Goal: Information Seeking & Learning: Learn about a topic

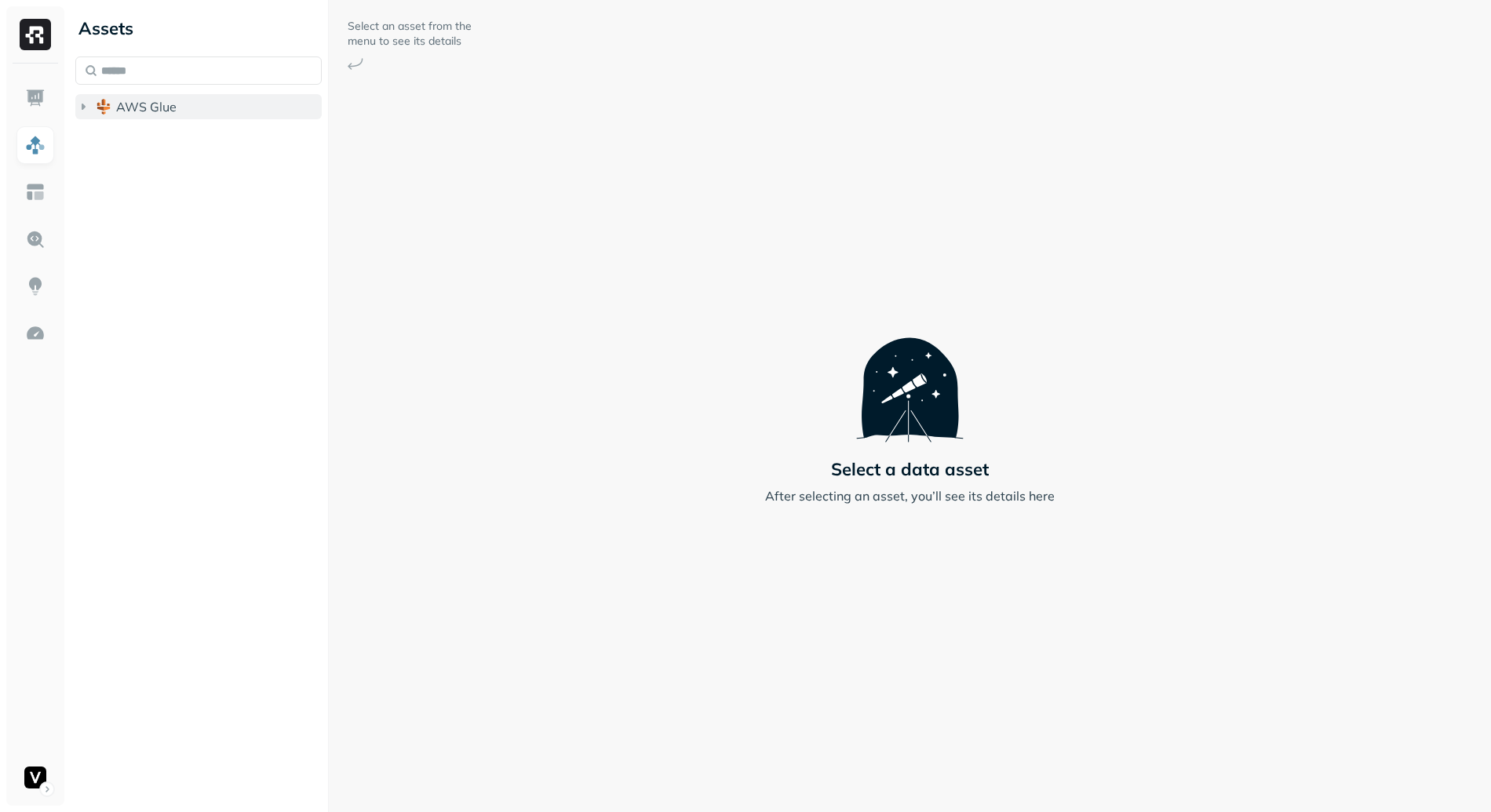
click at [173, 102] on span "AWS Glue" at bounding box center [146, 107] width 61 height 16
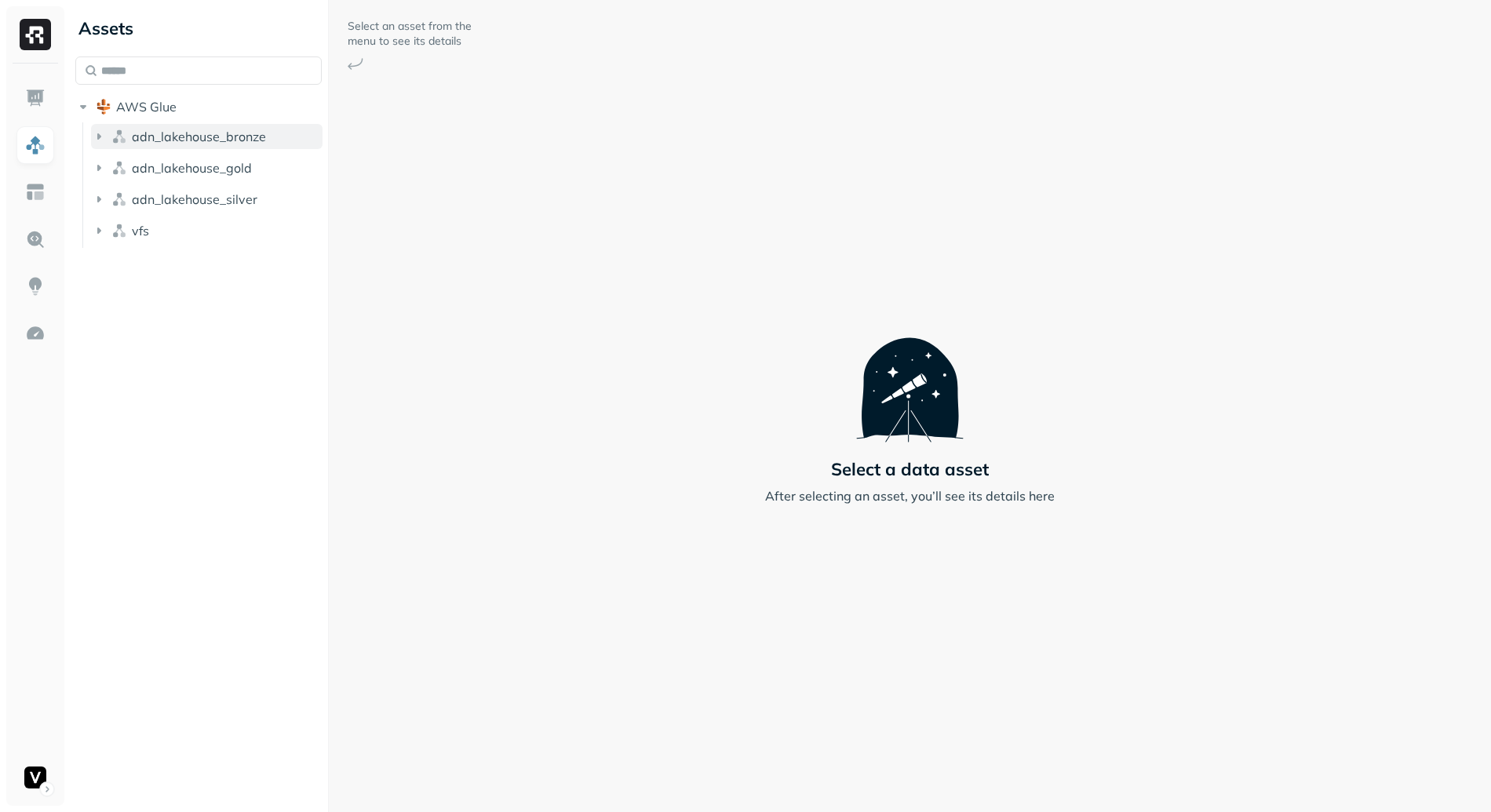
click at [220, 136] on span "adn_lakehouse_bronze" at bounding box center [199, 137] width 134 height 16
click at [186, 63] on input "text" at bounding box center [198, 71] width 246 height 28
type input "********"
click at [197, 200] on span "cleaned_" at bounding box center [177, 196] width 53 height 16
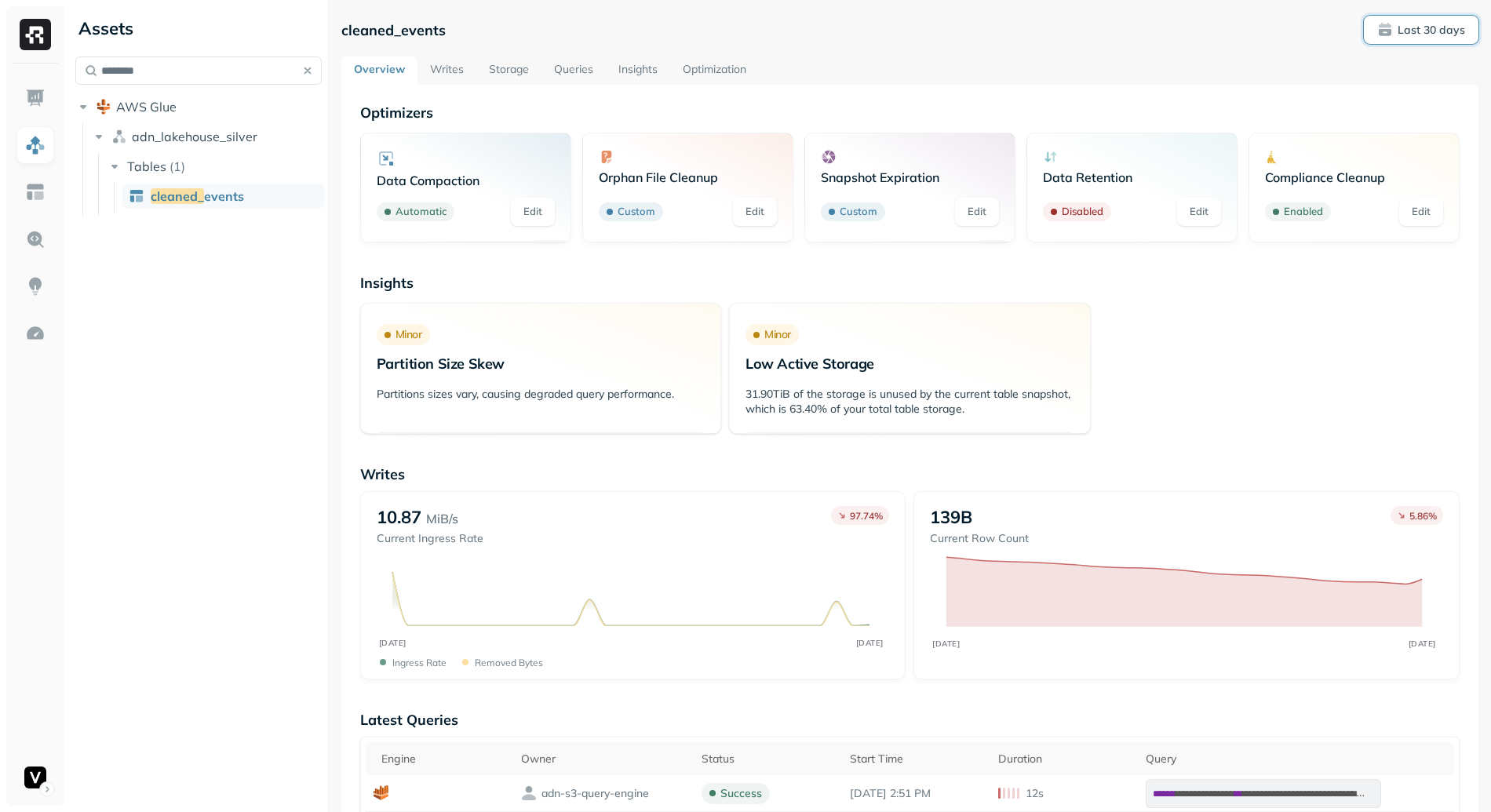
click at [1460, 39] on button "Last 30 days" at bounding box center [1421, 30] width 115 height 28
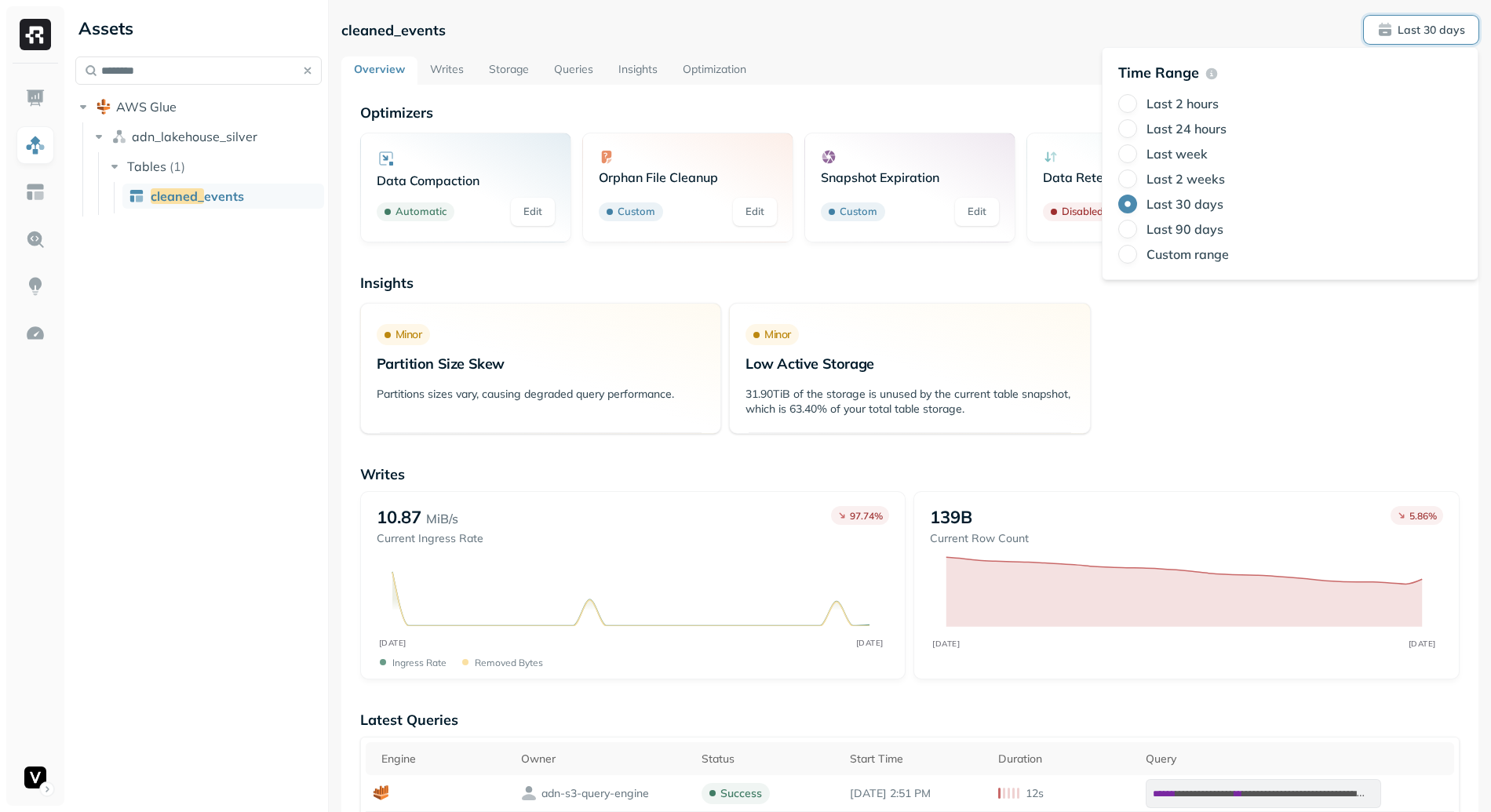
click at [1173, 134] on label "Last 24 hours" at bounding box center [1187, 129] width 80 height 16
click at [1137, 134] on button "Last 24 hours" at bounding box center [1128, 129] width 19 height 19
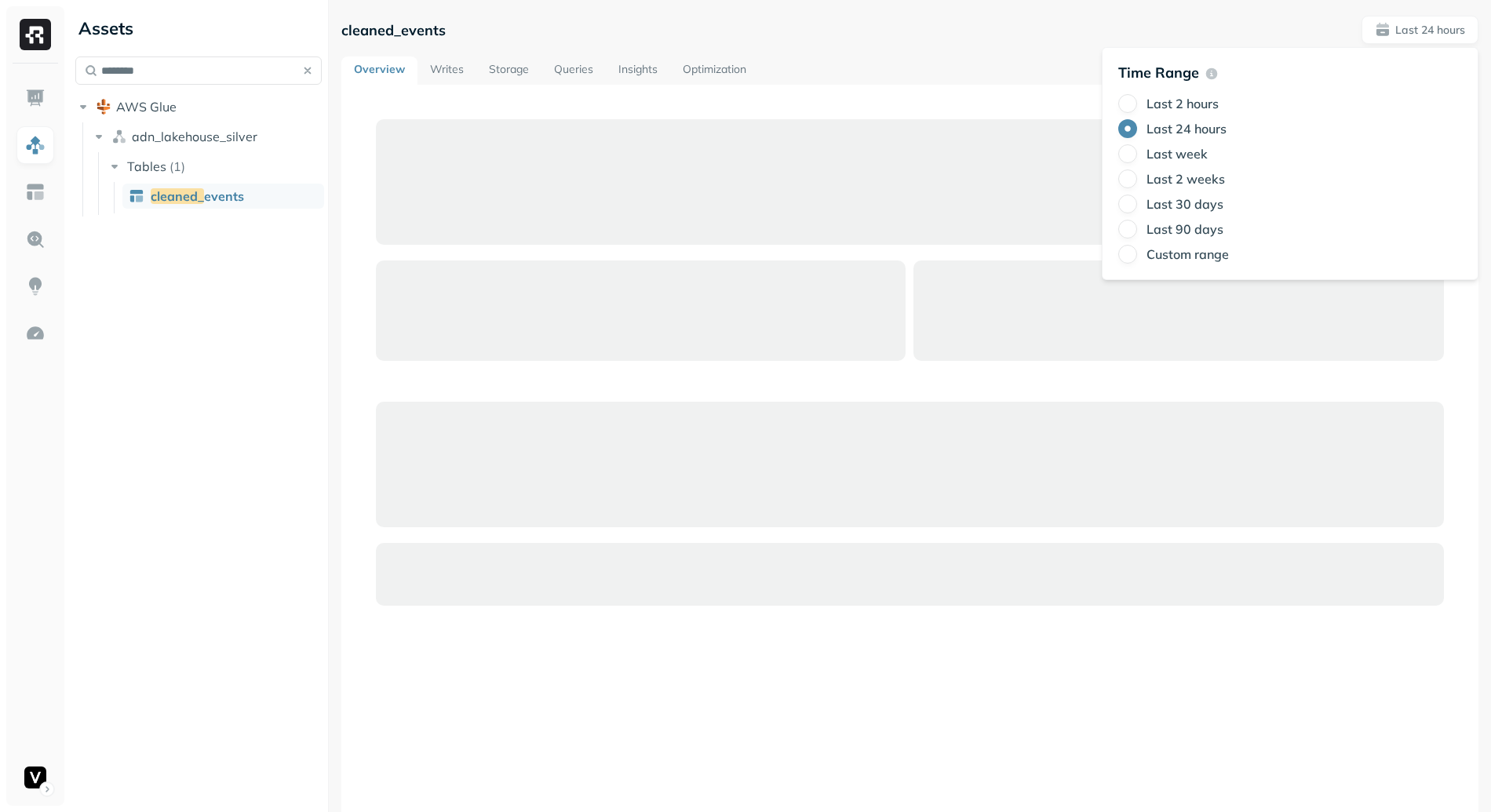
click at [956, 73] on div "Overview Writes Storage Queries Insights Optimization" at bounding box center [910, 71] width 1137 height 28
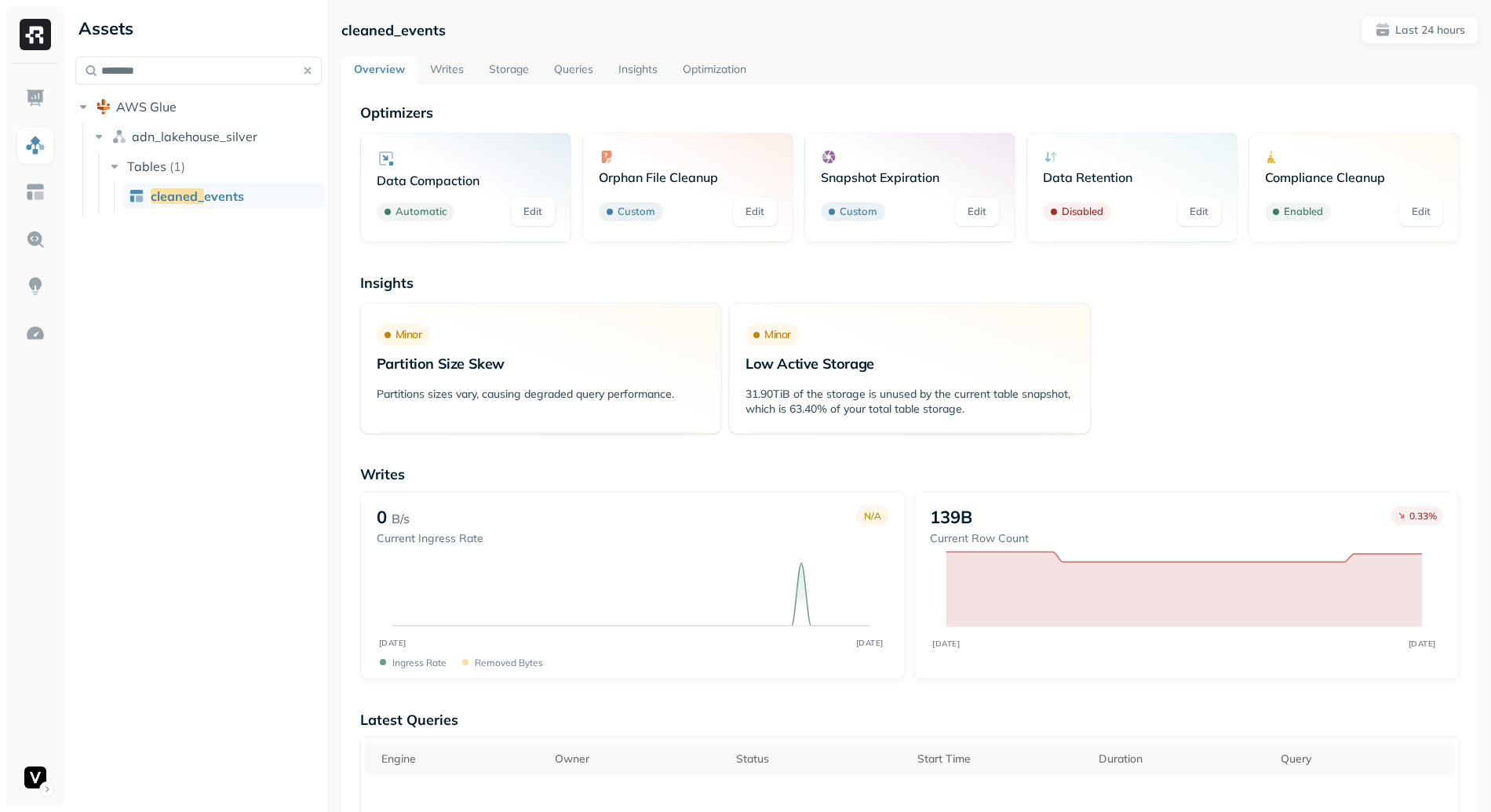
click at [449, 61] on link "Writes" at bounding box center [447, 71] width 59 height 28
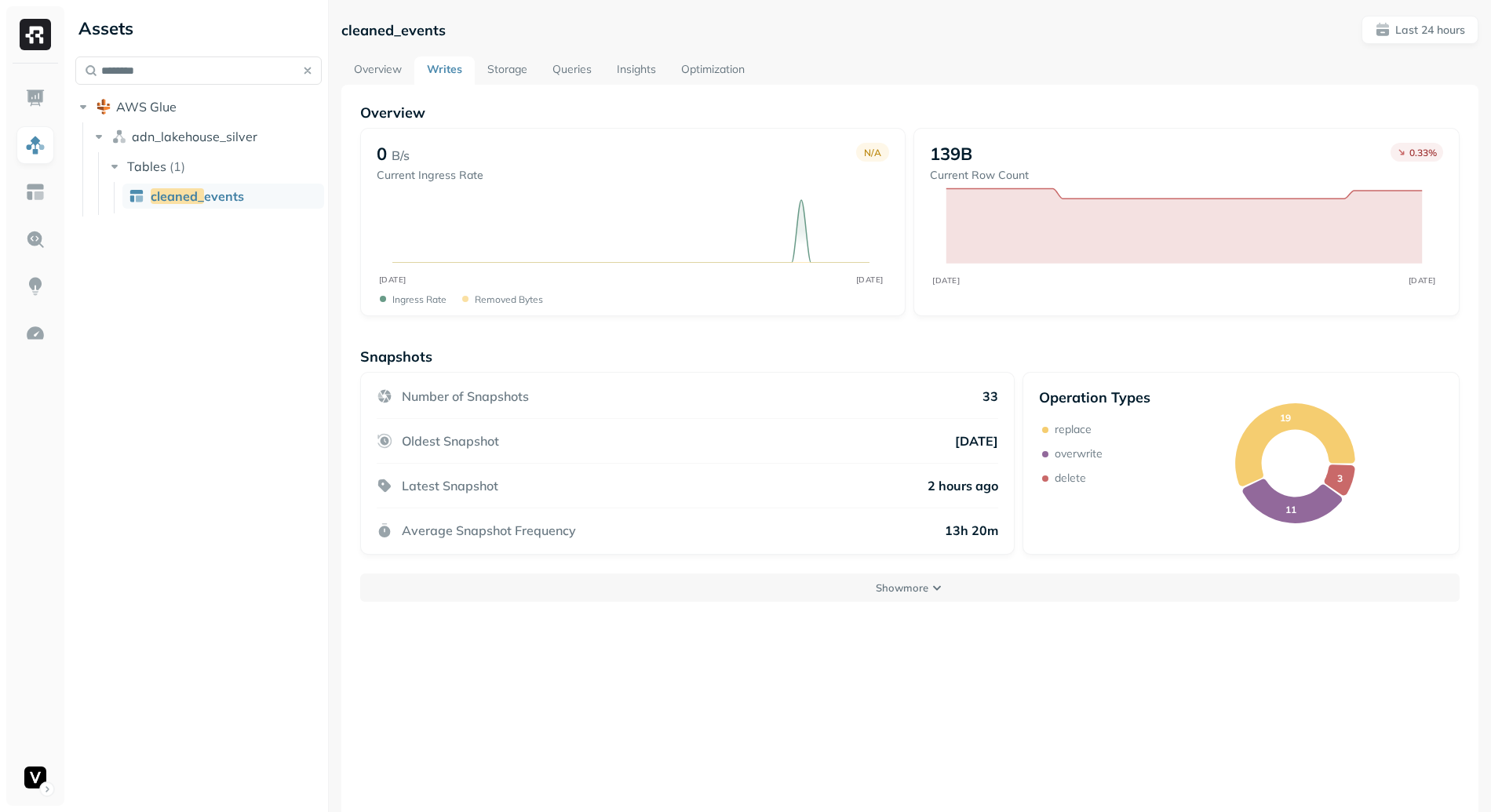
click at [557, 64] on link "Queries" at bounding box center [572, 71] width 64 height 28
click at [510, 67] on link "Storage" at bounding box center [507, 71] width 65 height 28
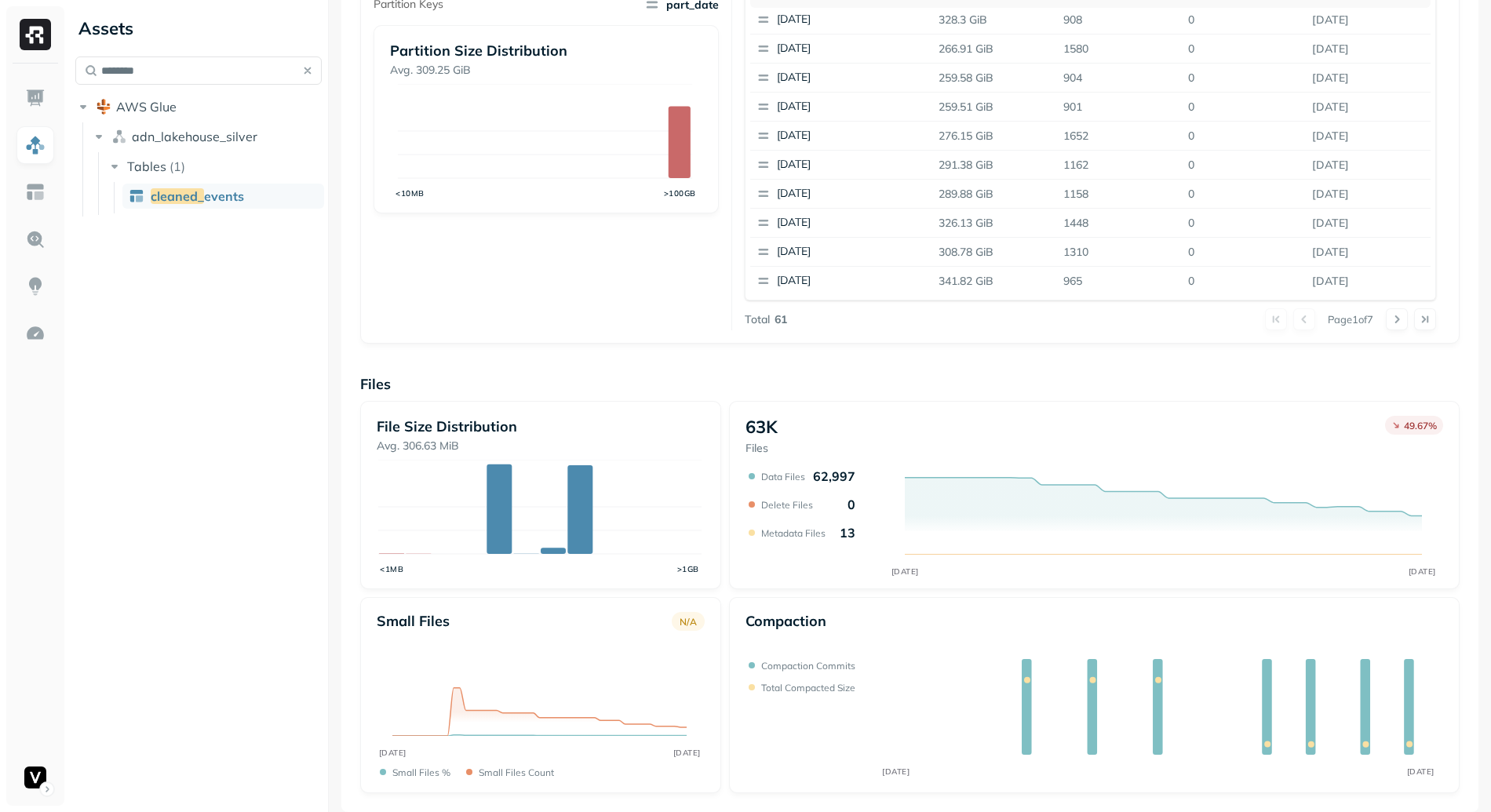
scroll to position [79, 0]
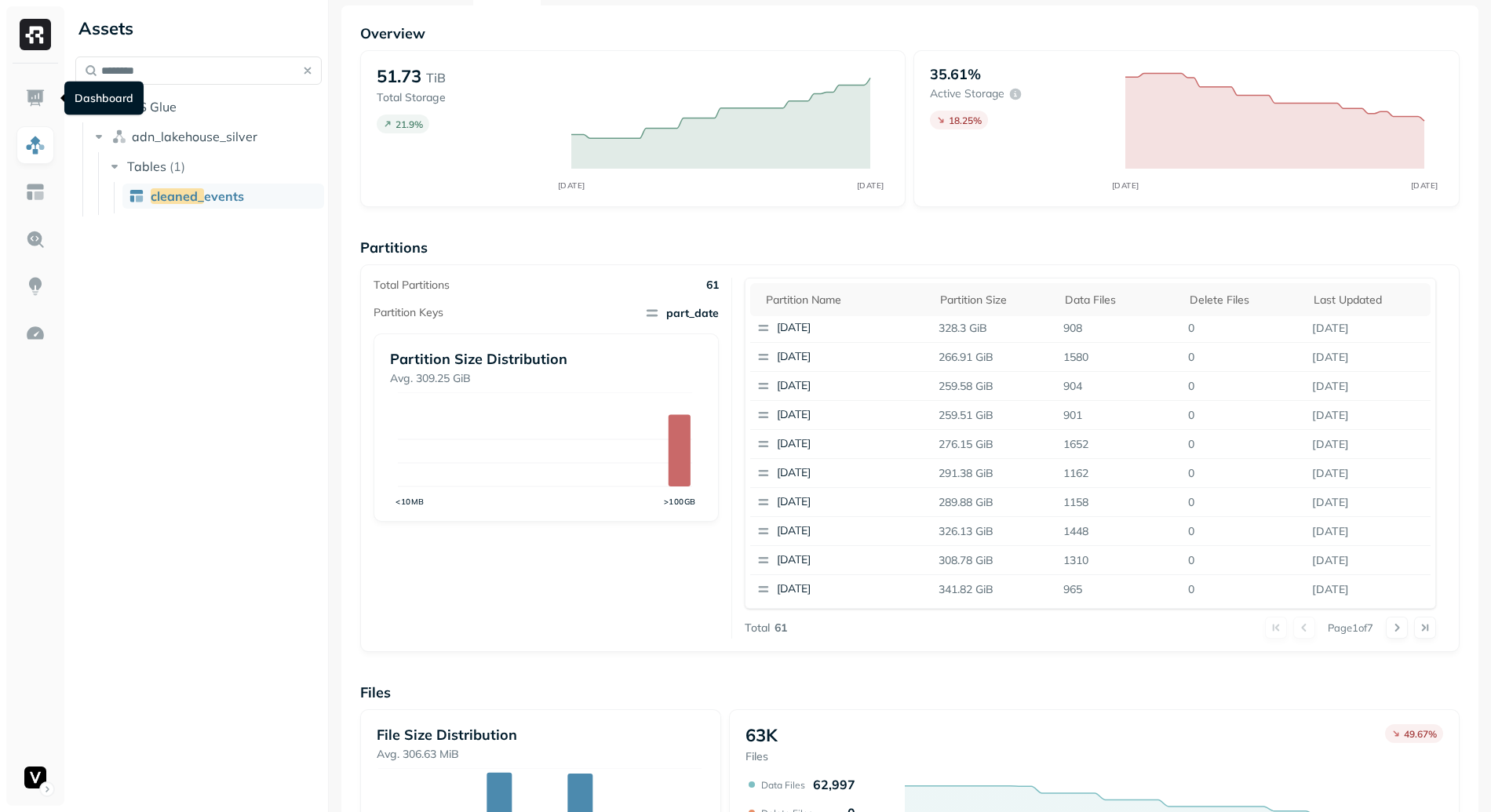
click at [2, 94] on div at bounding box center [35, 406] width 71 height 812
click at [14, 94] on div at bounding box center [35, 435] width 58 height 742
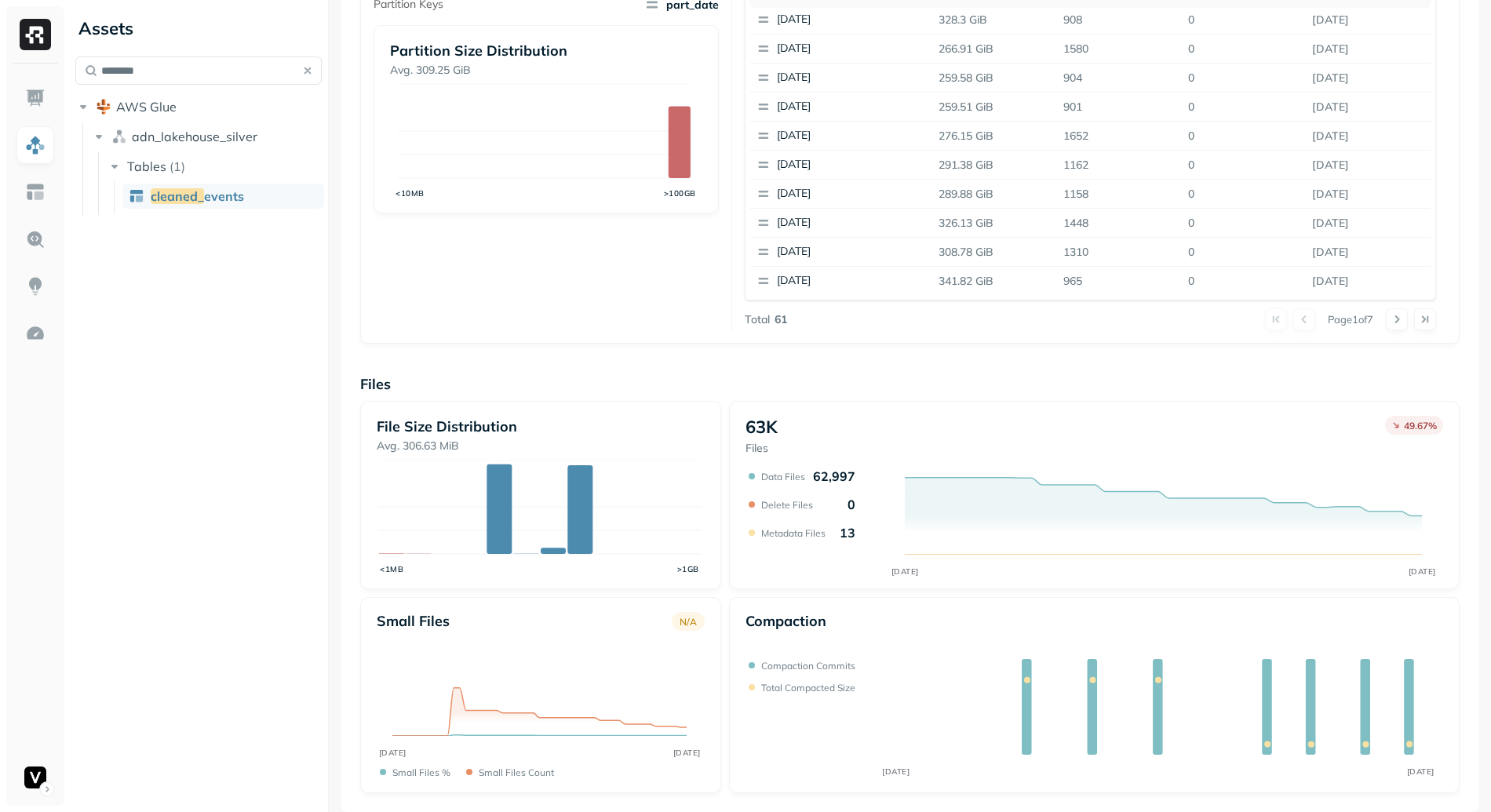
scroll to position [0, 0]
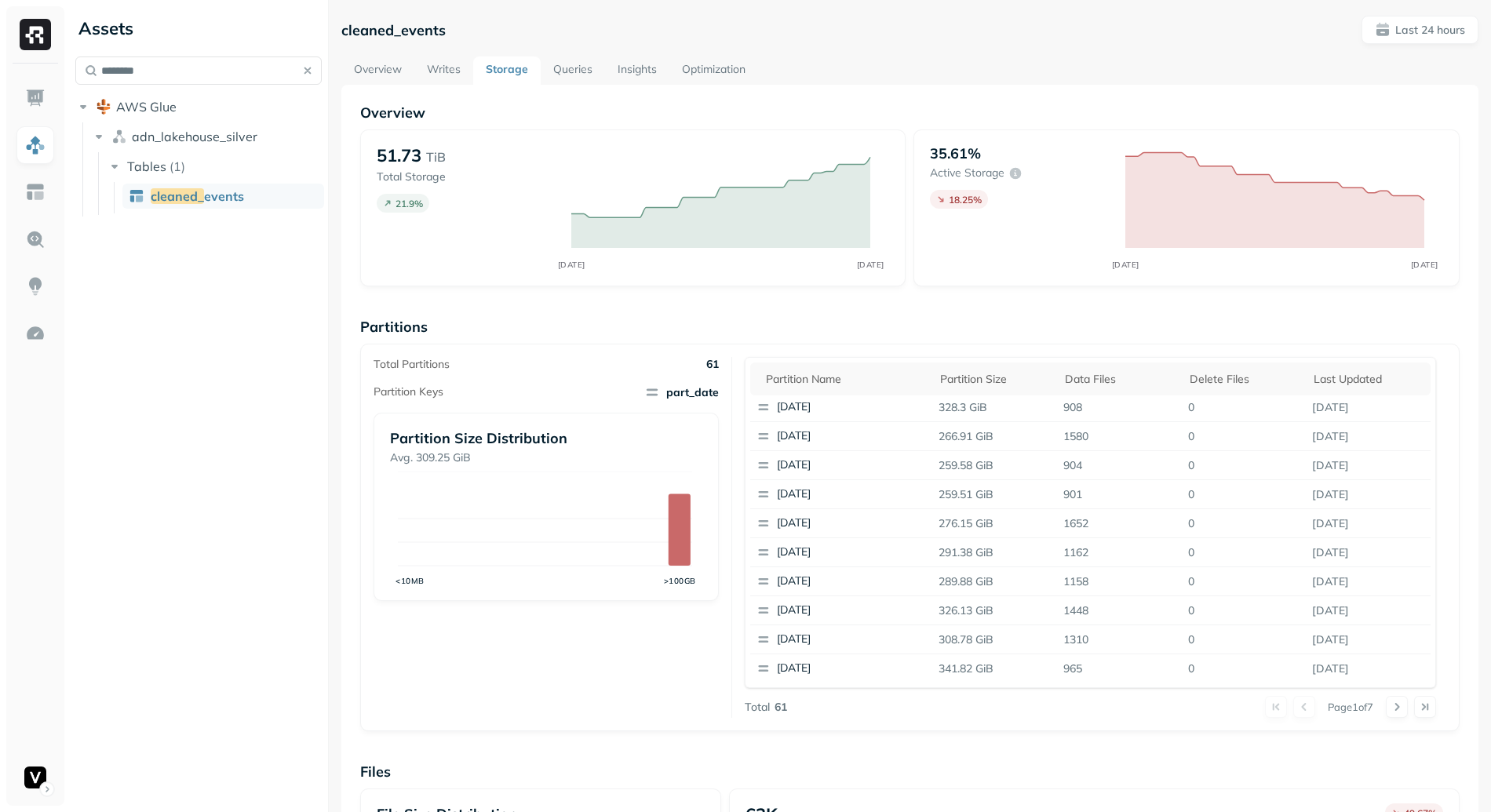
click at [396, 53] on div "cleaned_events Last 24 hours Overview Writes Storage Queries Insights Optimizat…" at bounding box center [910, 608] width 1137 height 1184
click at [387, 68] on link "Overview" at bounding box center [377, 71] width 73 height 28
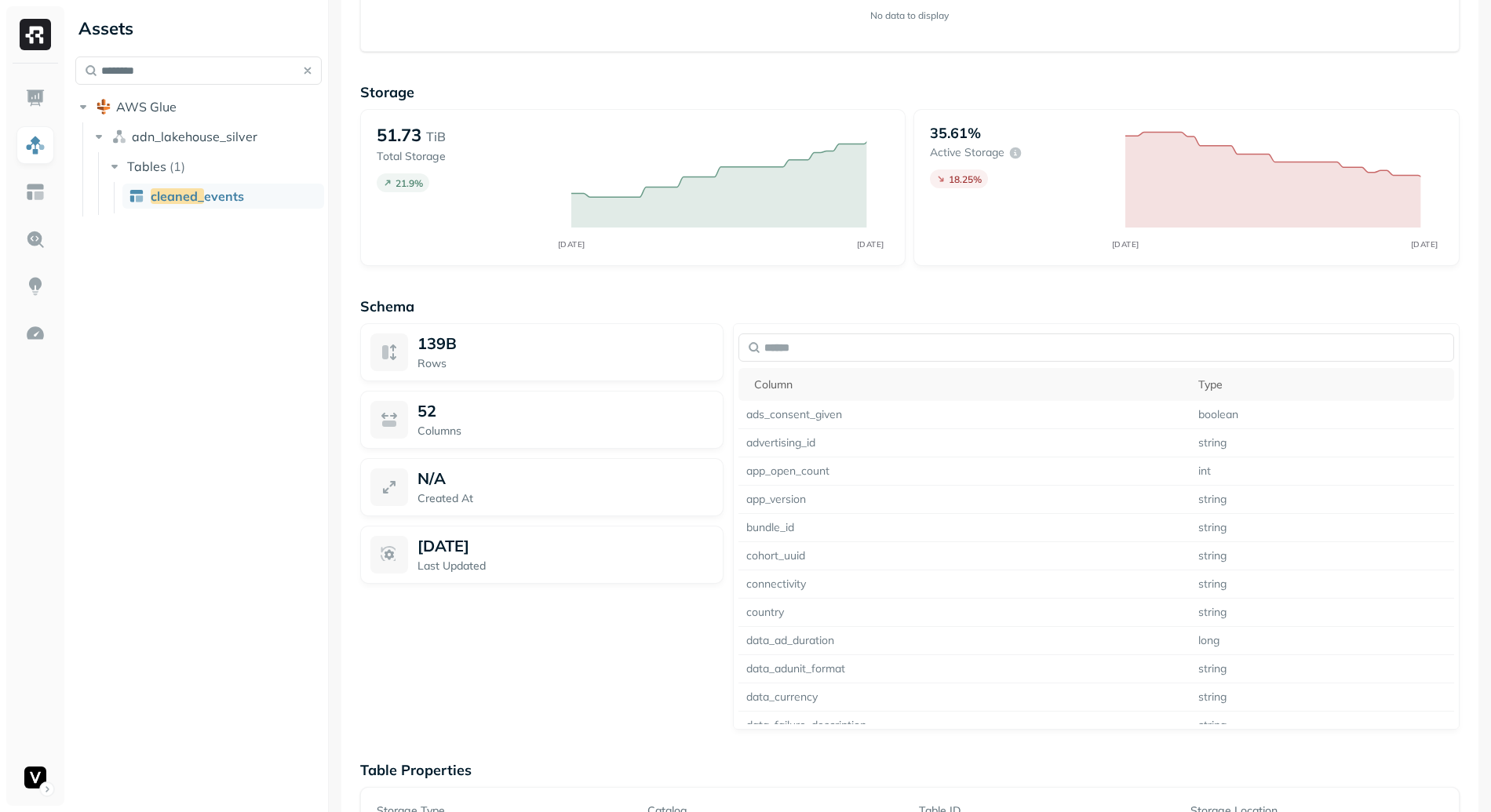
scroll to position [990, 0]
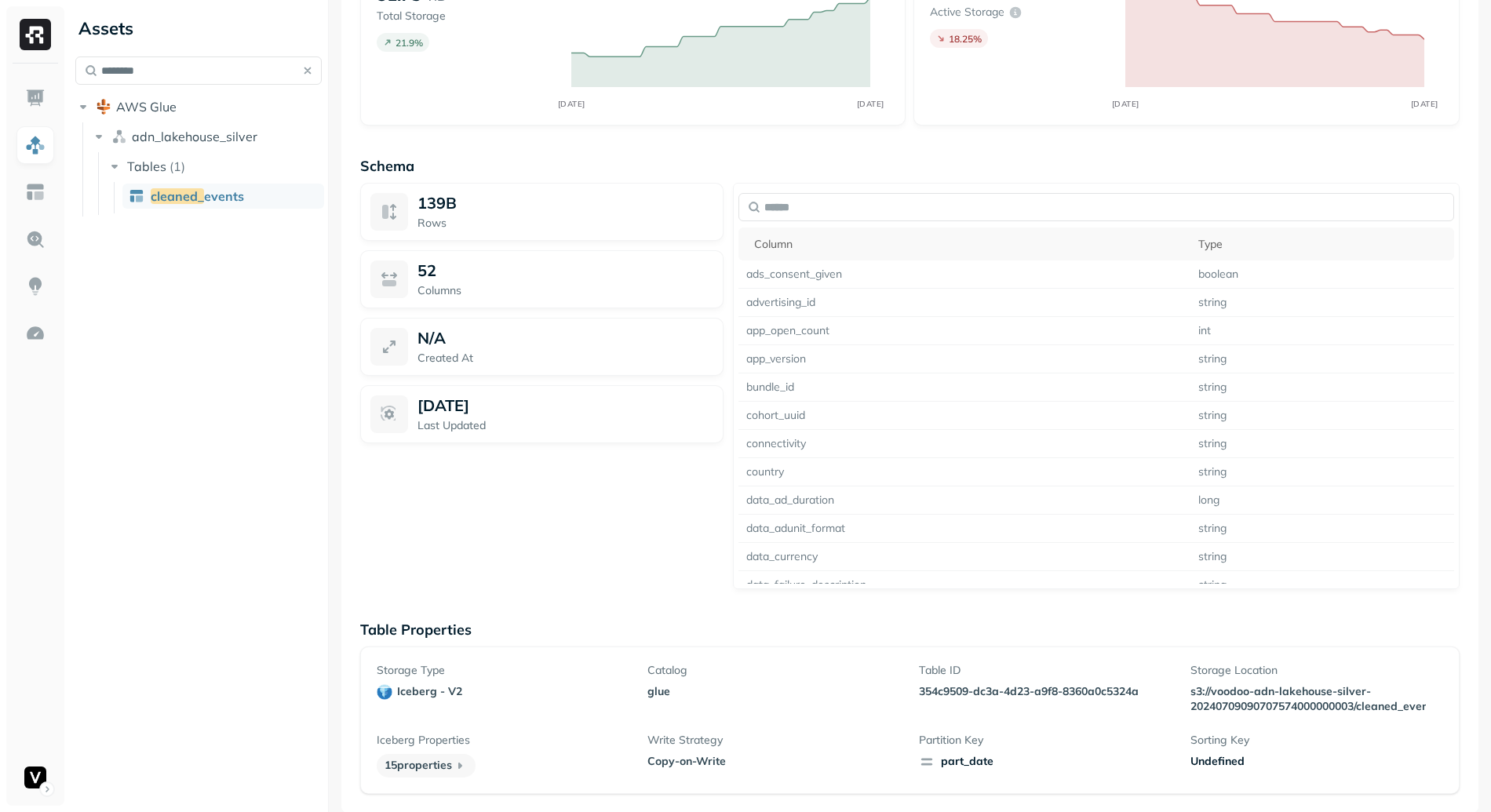
click at [1227, 757] on div "Undefined" at bounding box center [1316, 761] width 252 height 15
click at [1223, 758] on div "Undefined" at bounding box center [1316, 761] width 252 height 15
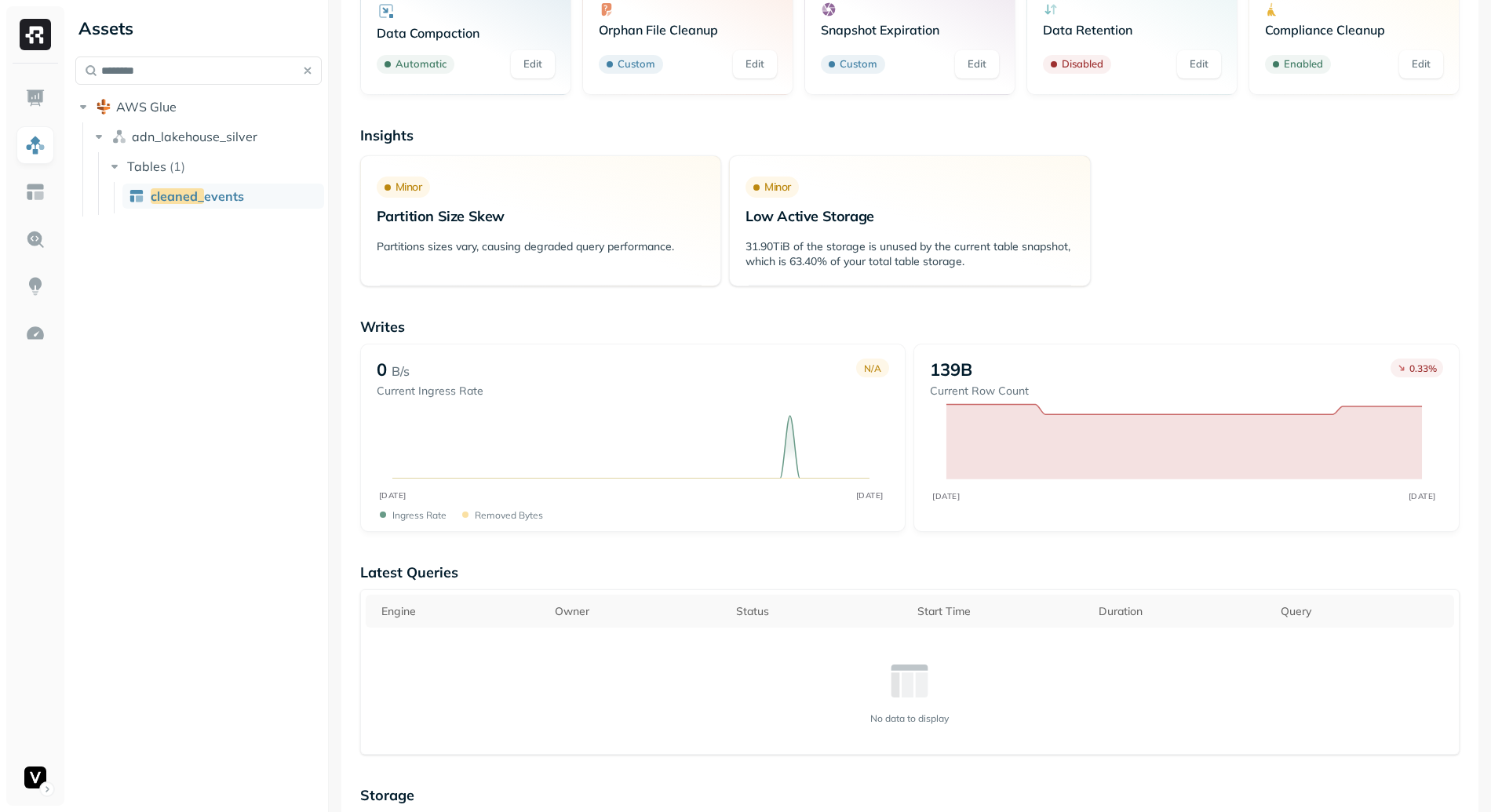
scroll to position [0, 0]
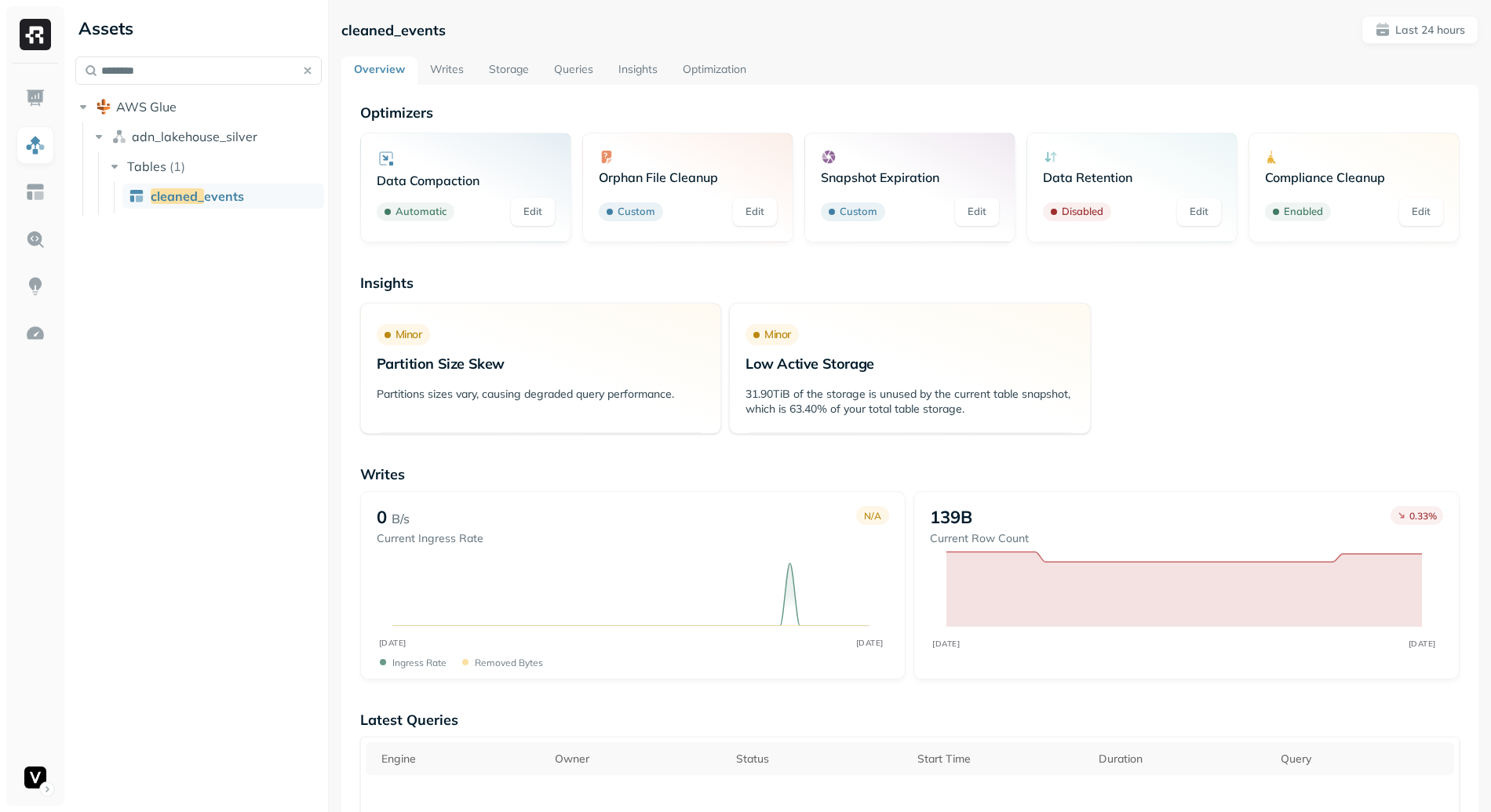
click at [734, 61] on link "Optimization" at bounding box center [714, 71] width 89 height 28
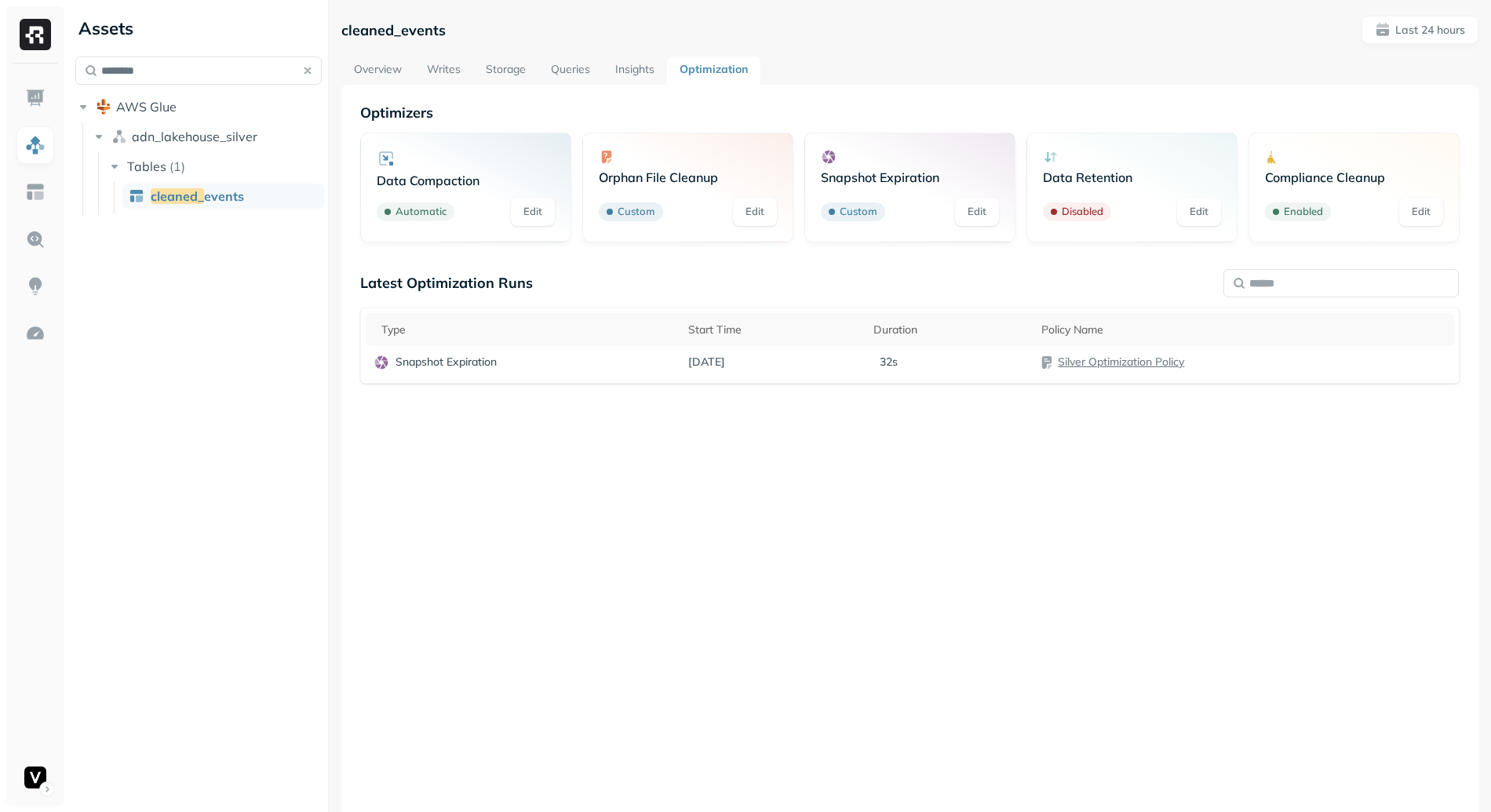
click at [380, 67] on link "Overview" at bounding box center [377, 71] width 73 height 28
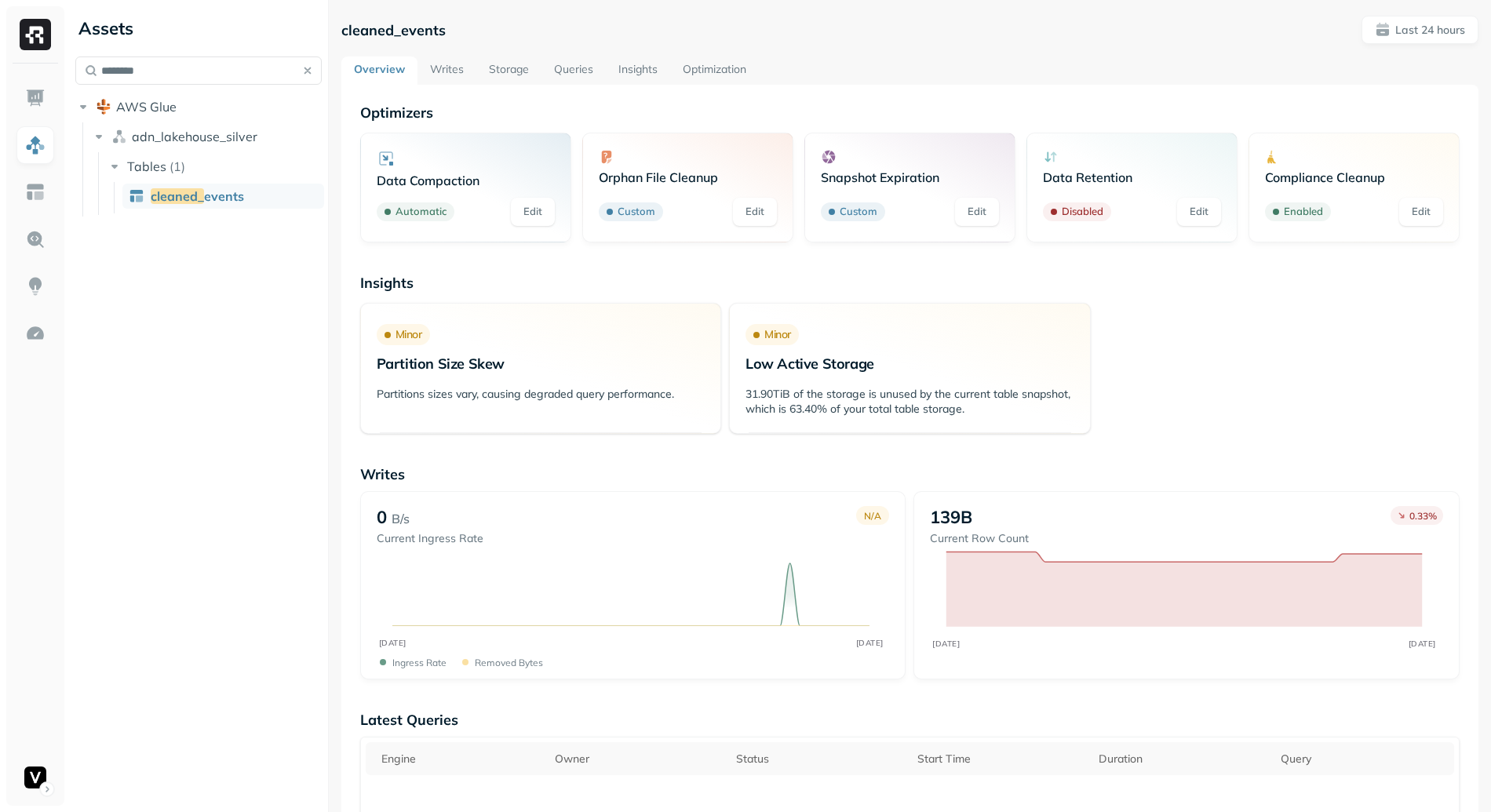
click at [522, 72] on link "Storage" at bounding box center [509, 71] width 65 height 28
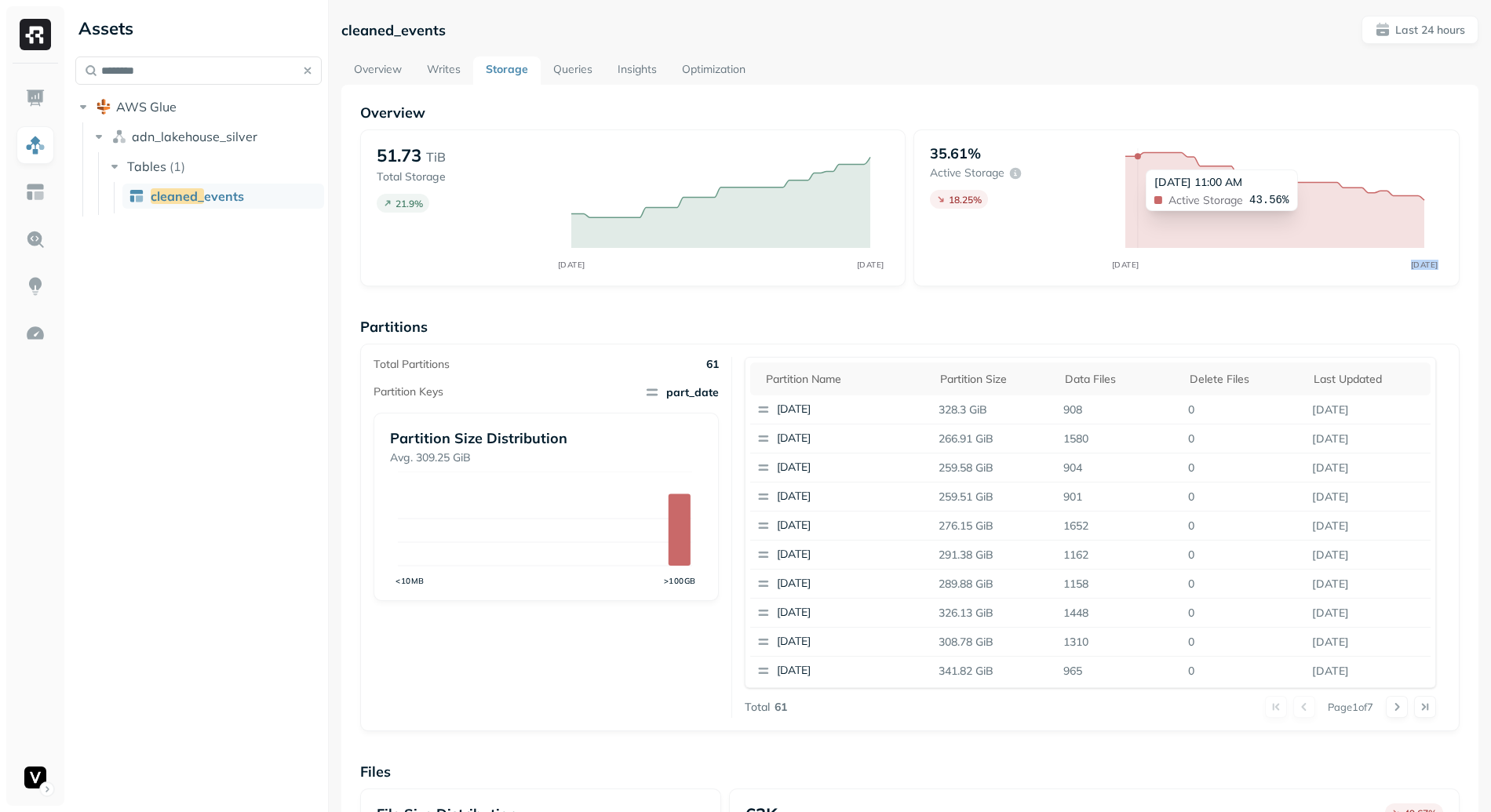
click at [1364, 189] on icon "SEP 17 SEP 18" at bounding box center [1275, 208] width 330 height 127
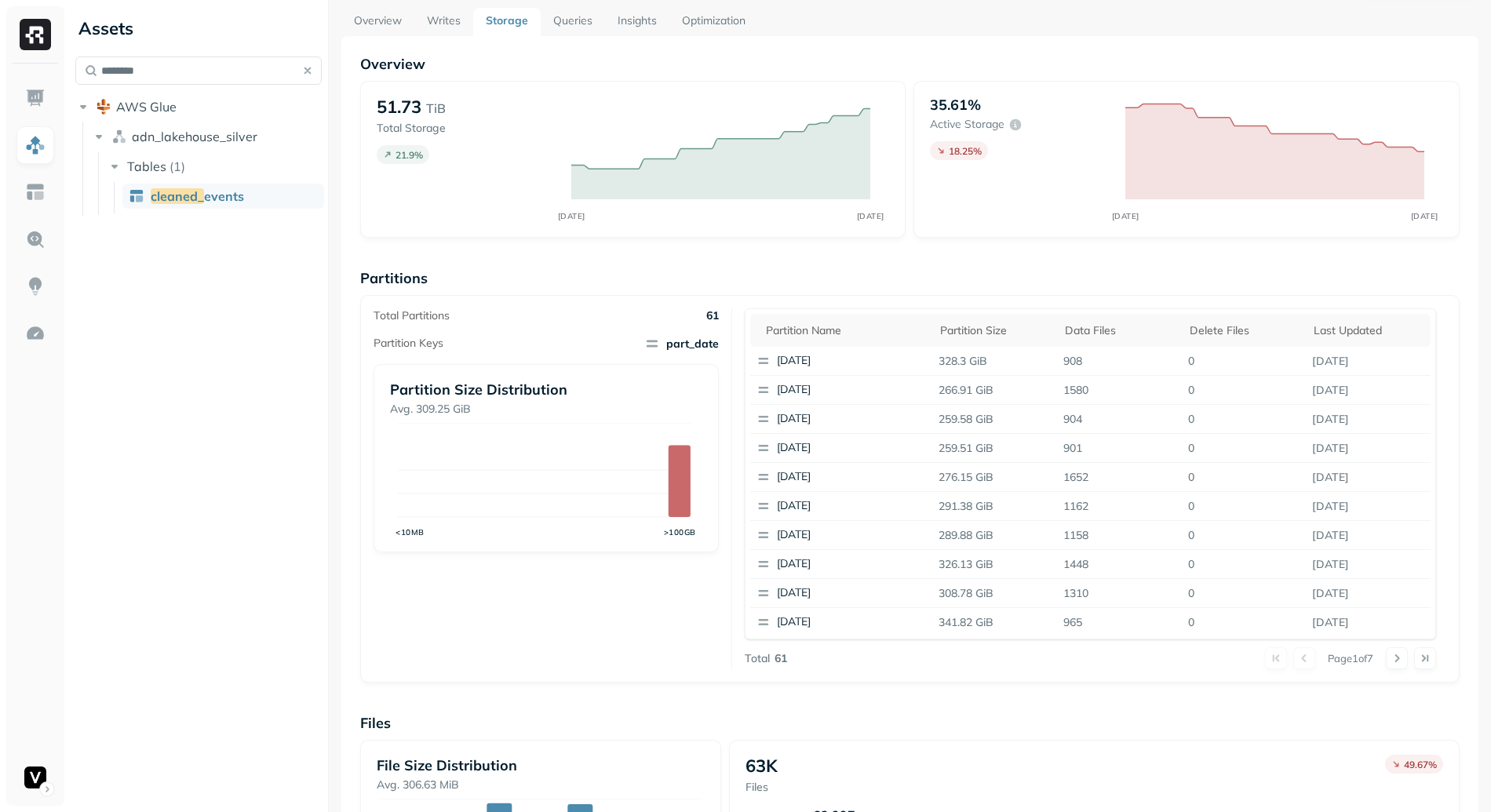
scroll to position [388, 0]
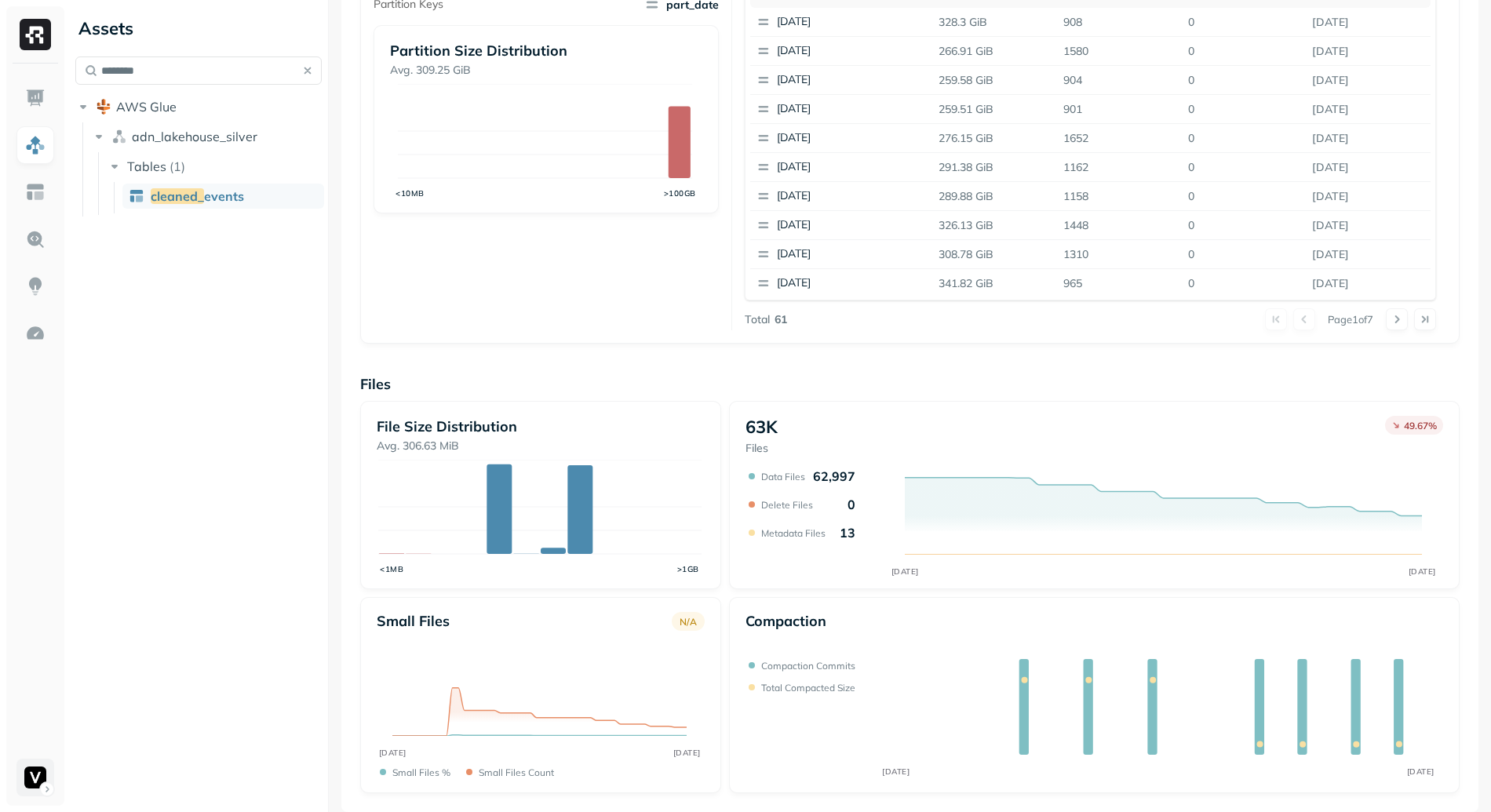
click at [25, 783] on html "Assets ******** AWS Glue adn_lakehouse_silver Tables ( 1 ) cleaned_ events clea…" at bounding box center [746, 406] width 1491 height 812
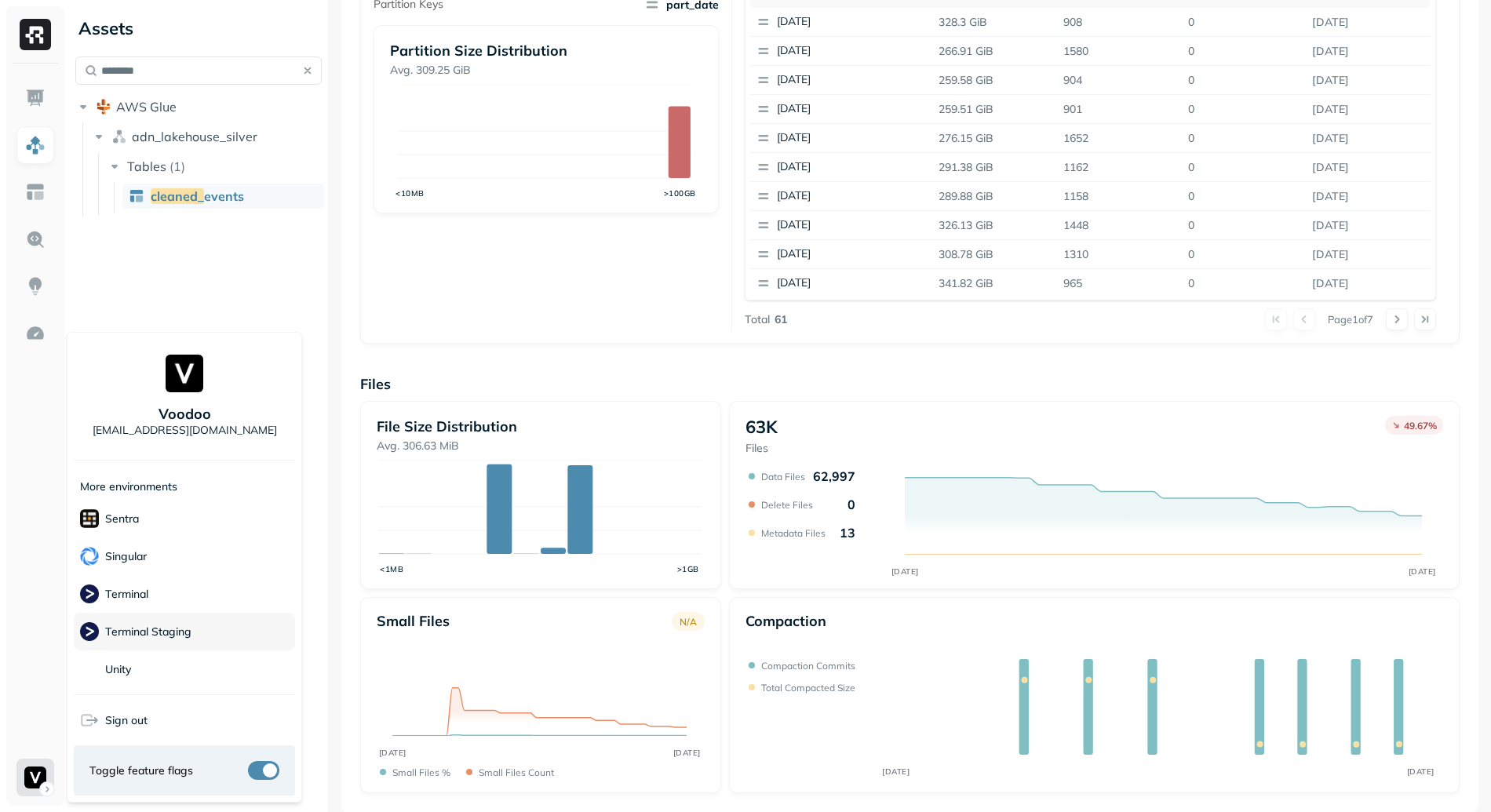
scroll to position [23, 0]
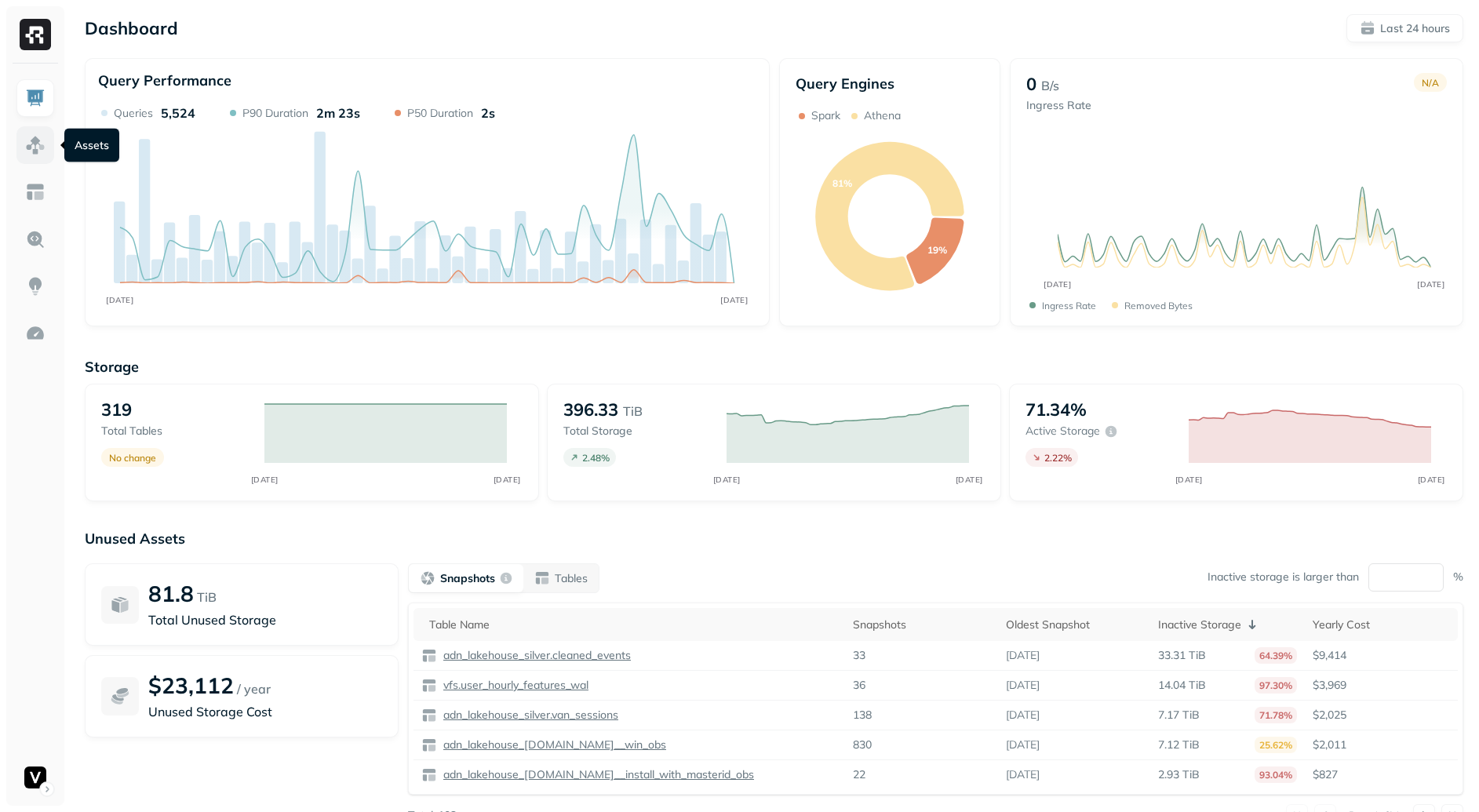
click at [30, 140] on img at bounding box center [35, 145] width 20 height 20
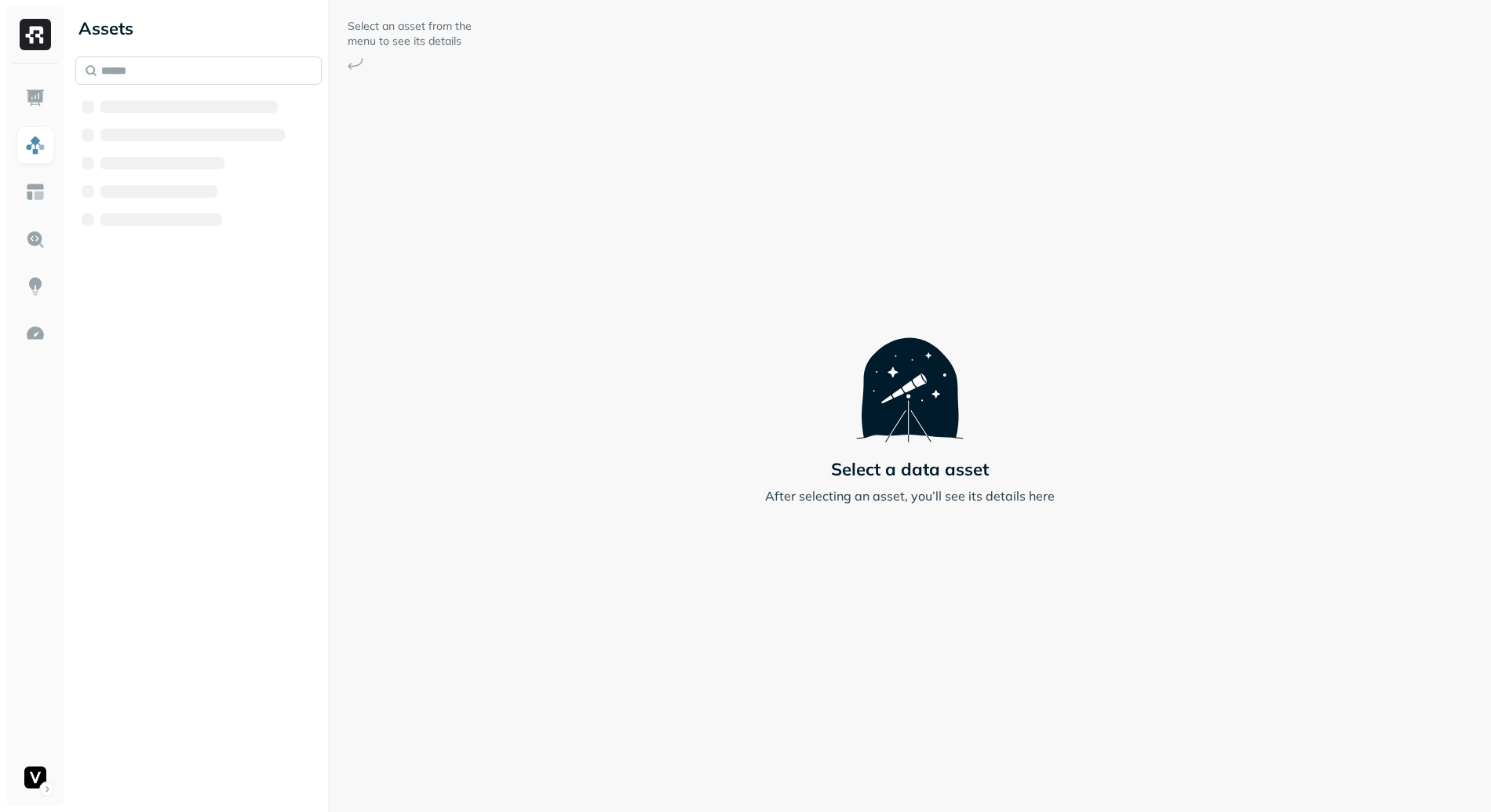
click at [202, 70] on input "text" at bounding box center [198, 71] width 246 height 28
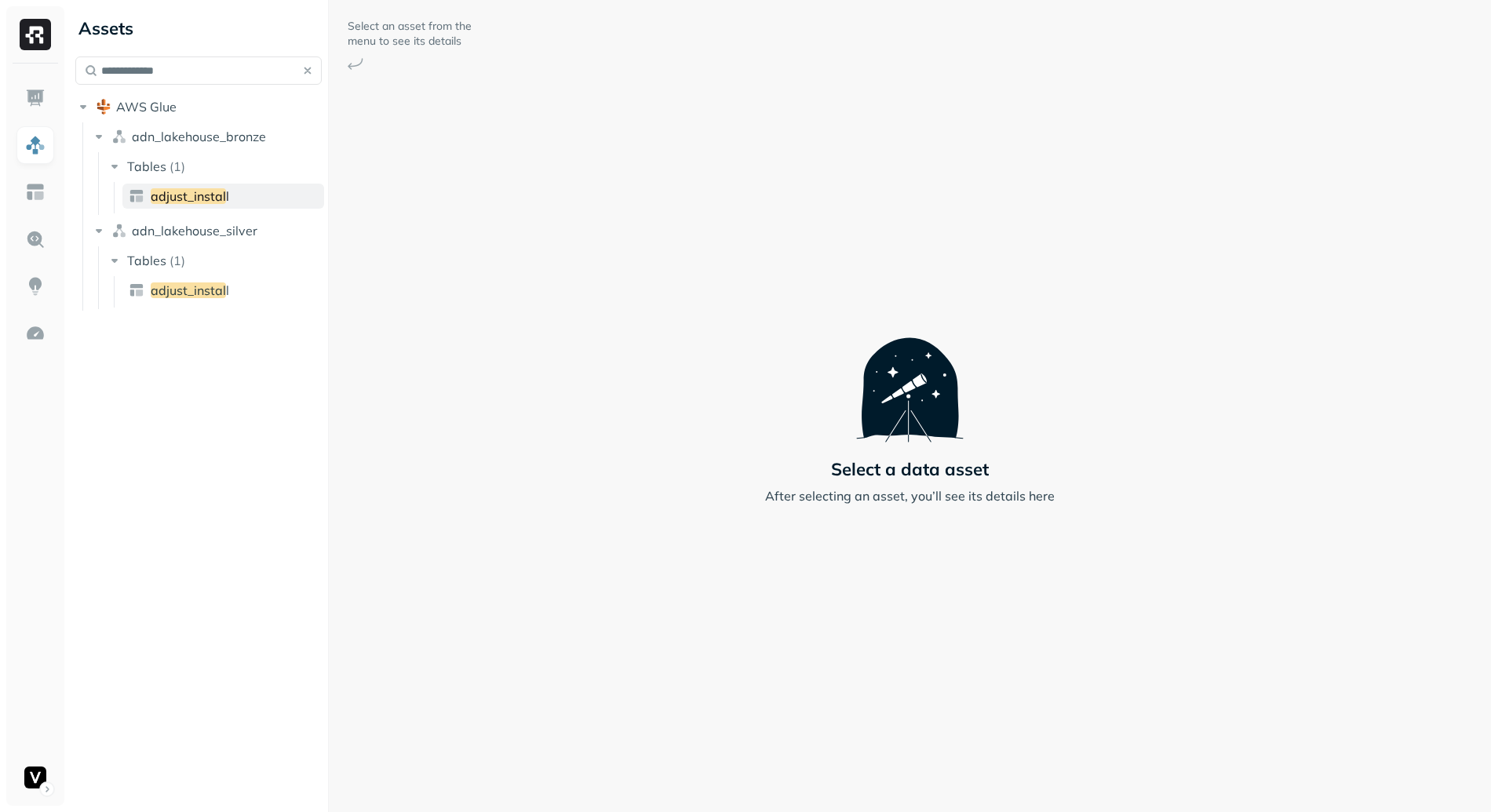
type input "**********"
click at [236, 202] on link "adjust_instal l" at bounding box center [223, 196] width 201 height 25
click at [309, 70] on button "button" at bounding box center [307, 71] width 22 height 22
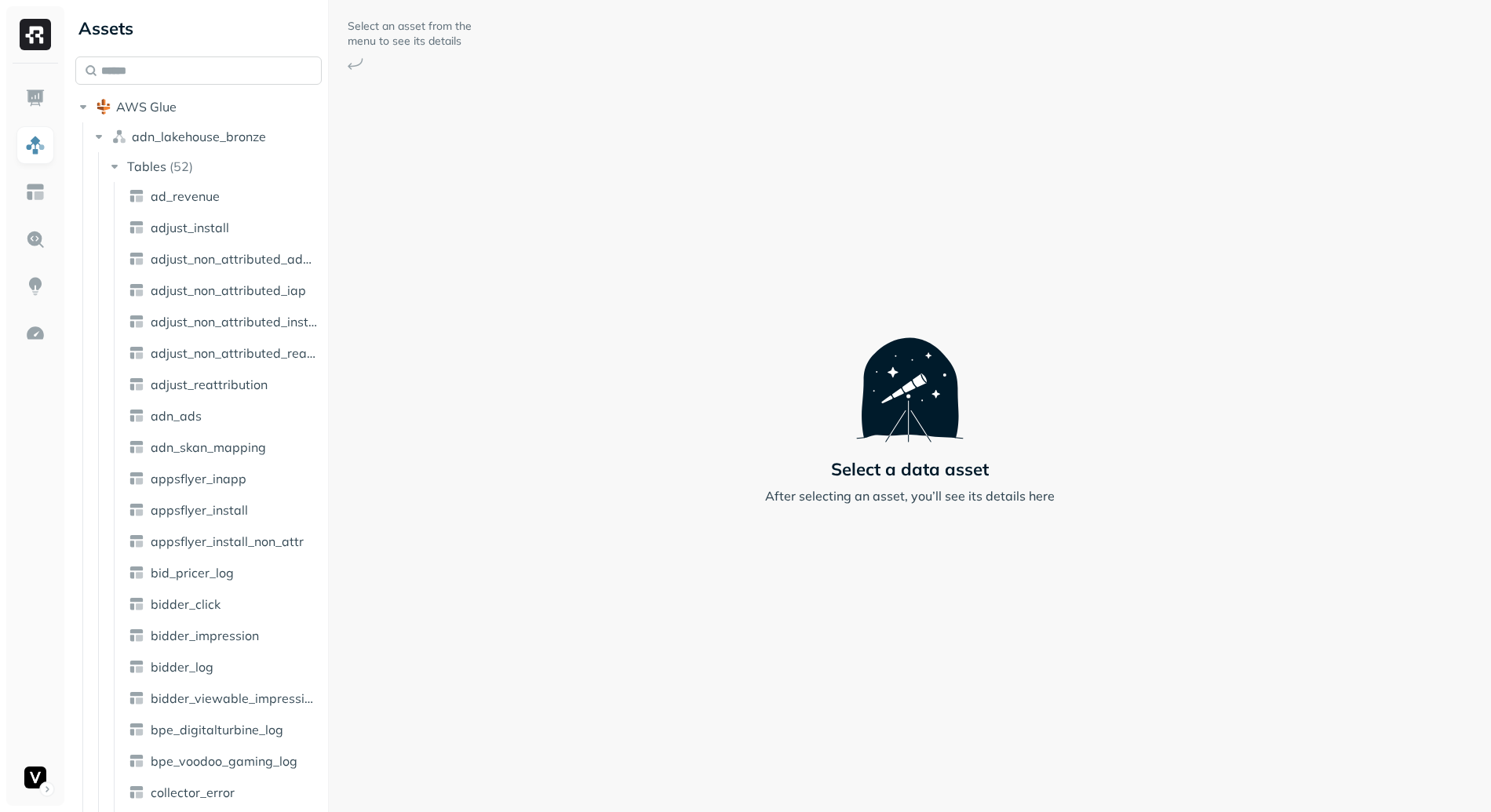
click at [152, 71] on input "text" at bounding box center [198, 71] width 246 height 28
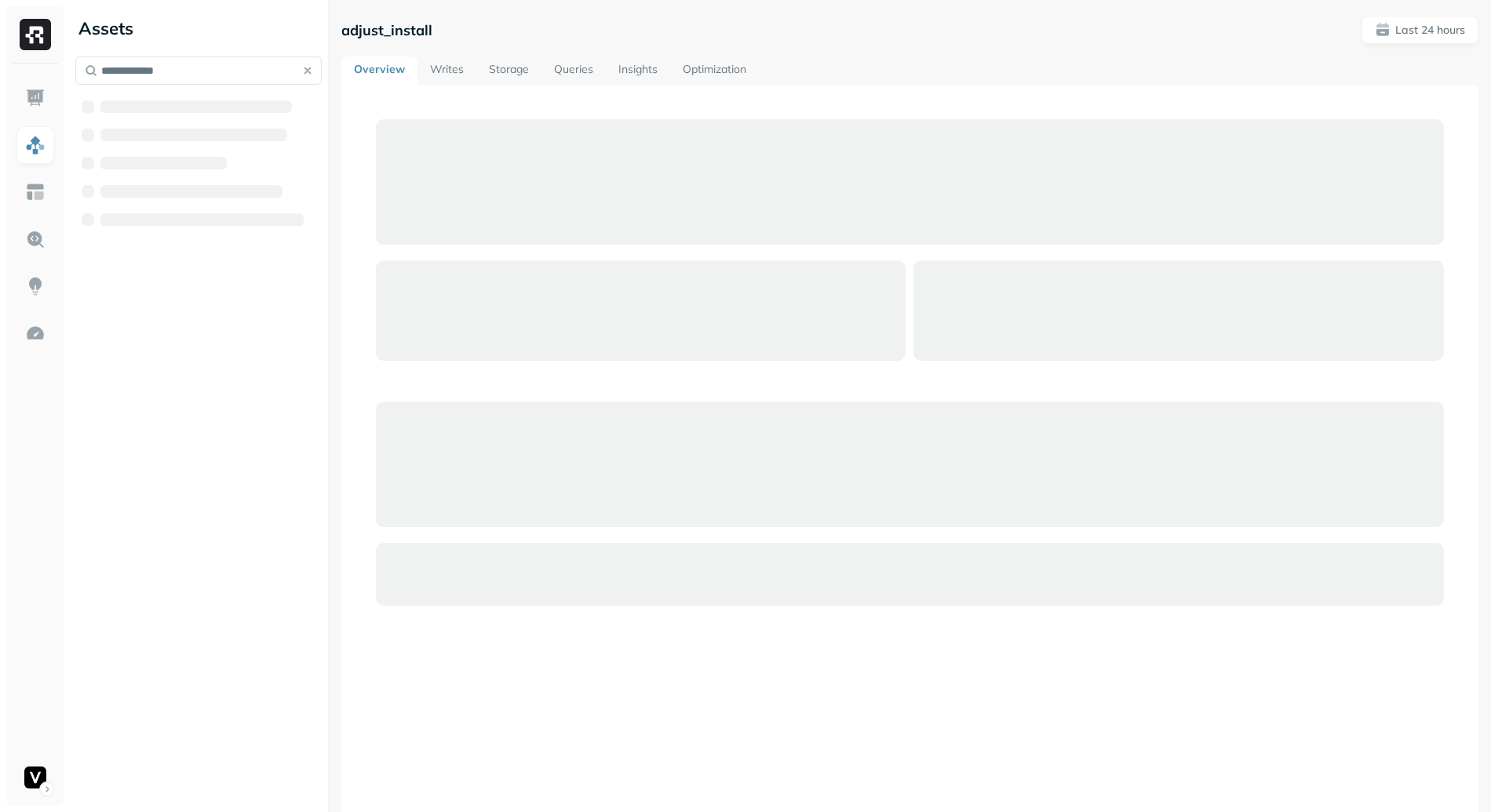
type input "**********"
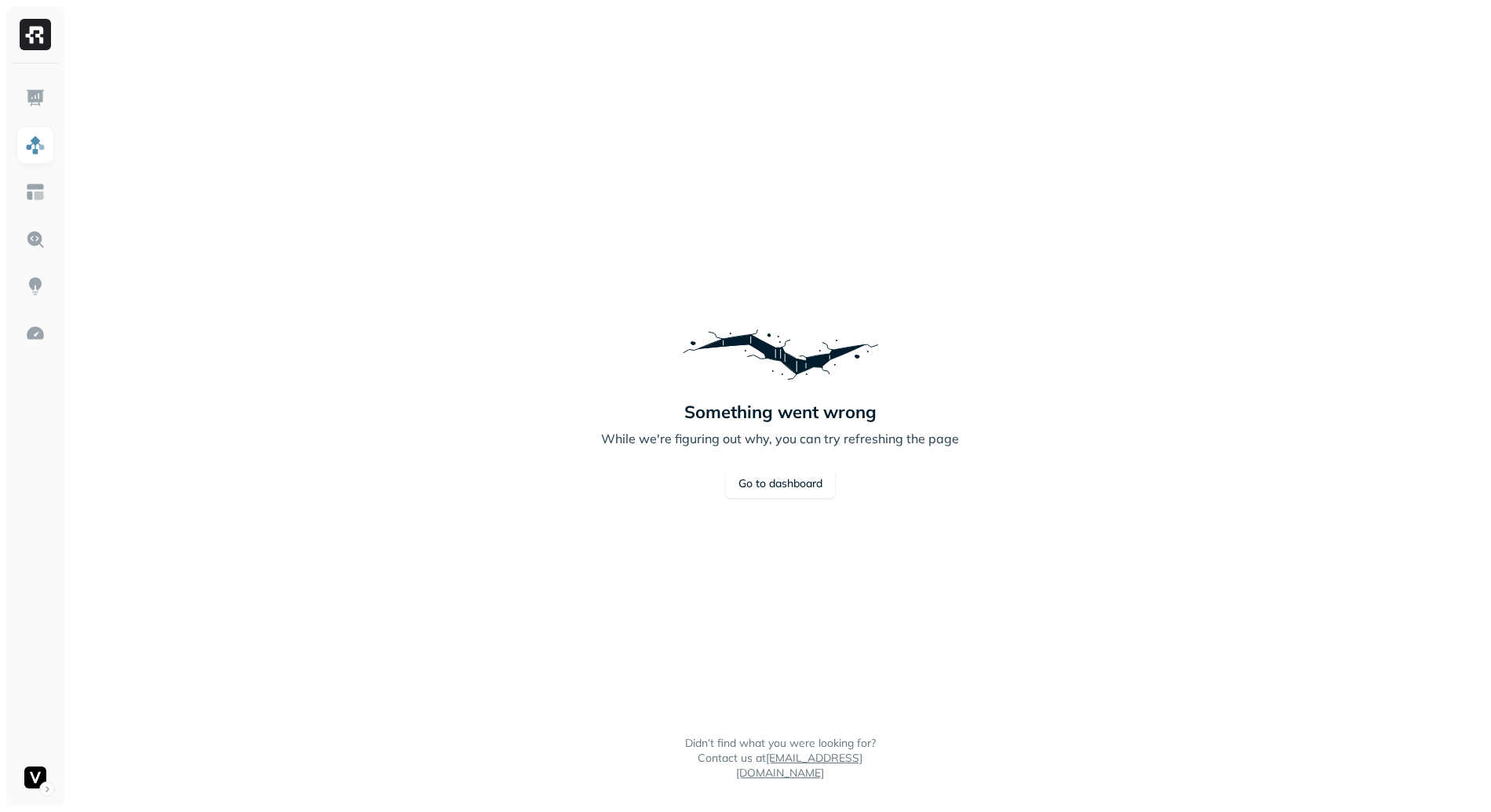
click at [491, 413] on div "Something went wrong While we're figuring out why, you can try refreshing the p…" at bounding box center [780, 406] width 1422 height 812
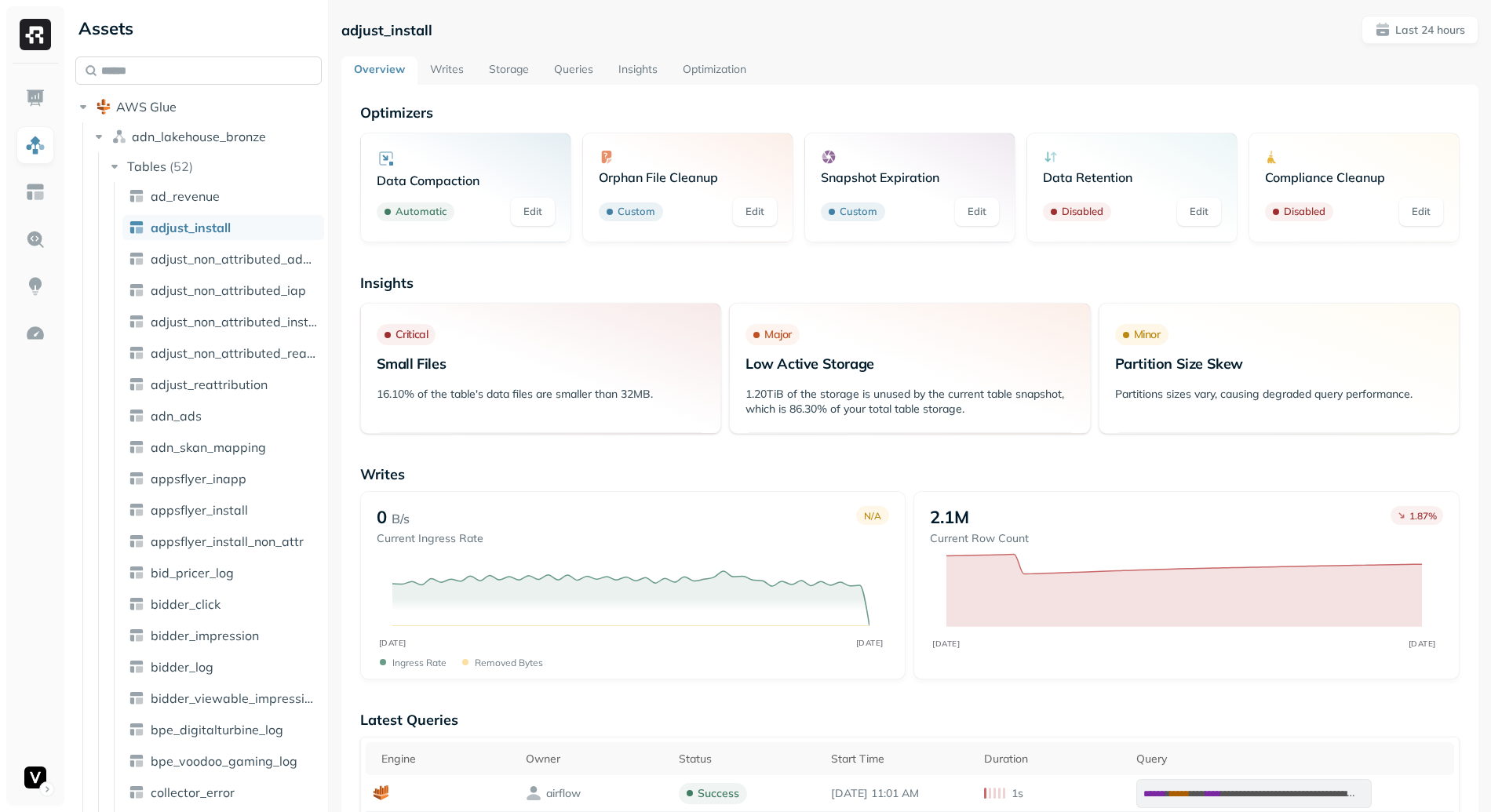
click at [222, 69] on input "text" at bounding box center [198, 71] width 246 height 28
paste input "**********"
type input "**********"
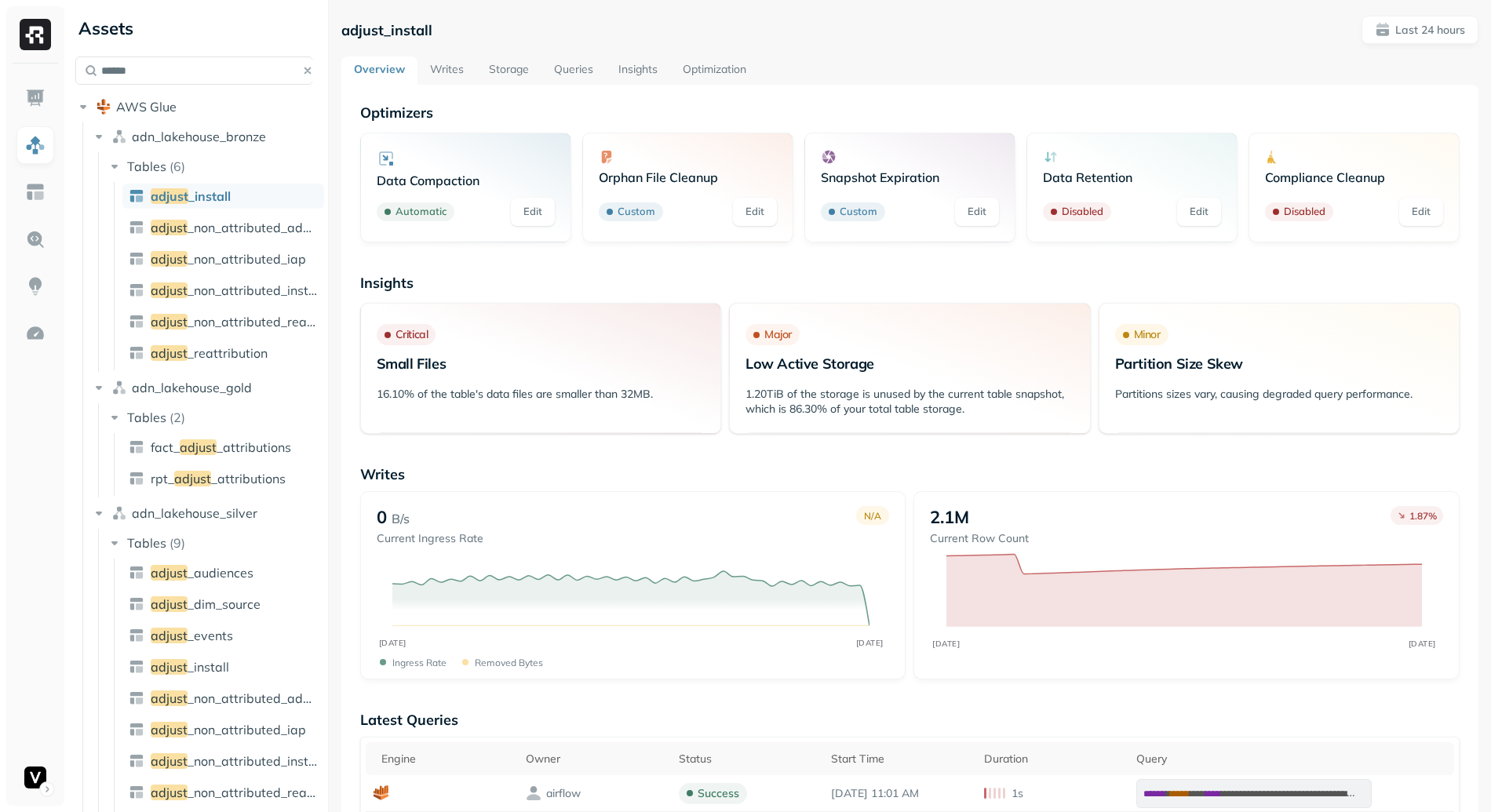
type input "******"
click at [642, 492] on div "0 B/s Current Ingress Rate N/A SEP 17 SEP 18 Ingress Rate Removed bytes" at bounding box center [633, 585] width 546 height 188
click at [441, 71] on link "Writes" at bounding box center [447, 71] width 59 height 28
click at [508, 72] on link "Storage" at bounding box center [509, 71] width 65 height 28
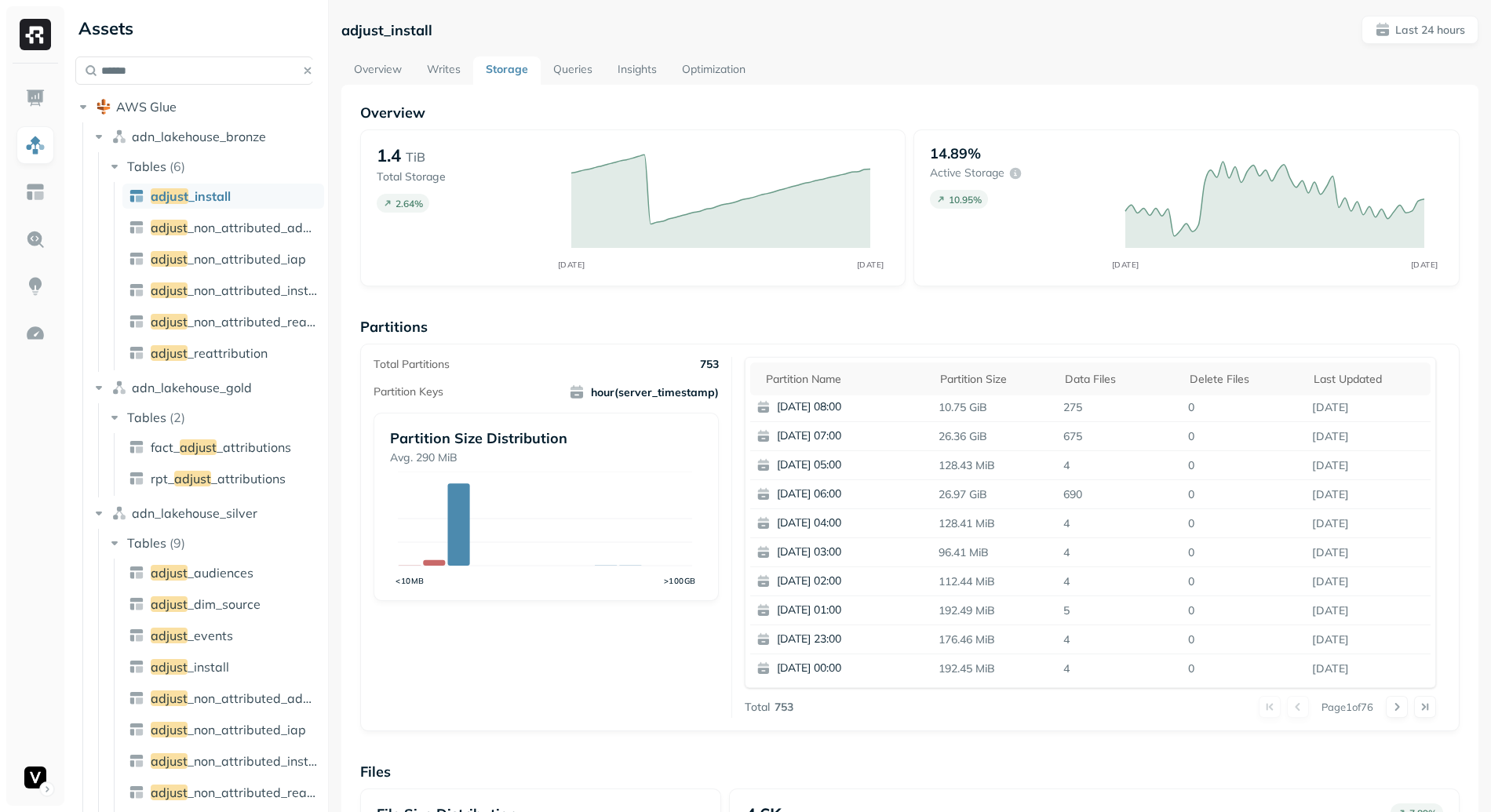
scroll to position [10, 0]
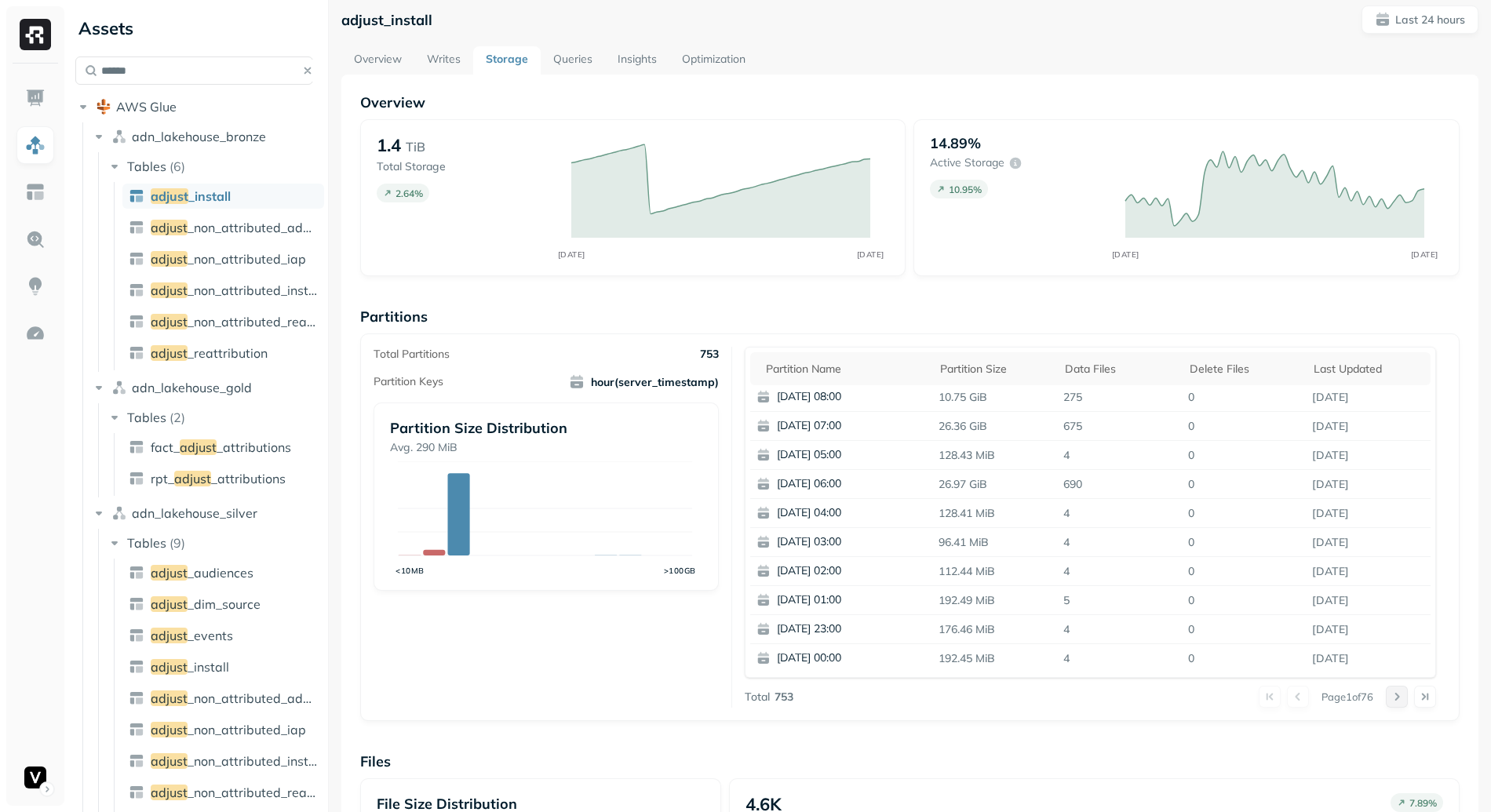
click at [1386, 695] on button at bounding box center [1397, 696] width 22 height 22
click at [1386, 696] on button at bounding box center [1397, 696] width 22 height 22
click at [1386, 698] on button at bounding box center [1397, 696] width 22 height 22
click at [1386, 696] on div at bounding box center [1411, 696] width 50 height 22
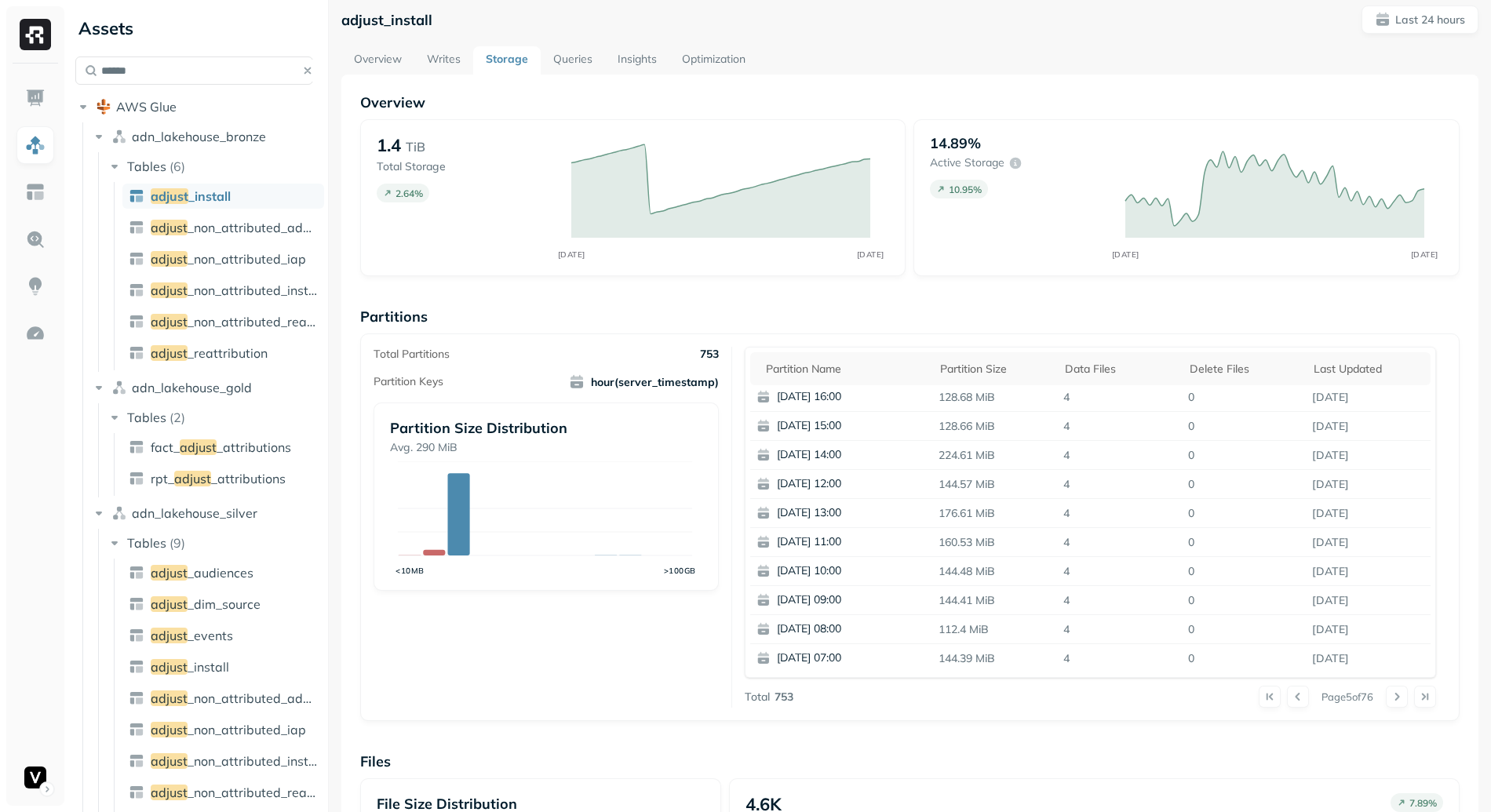
click at [1238, 696] on div "Page 5 of 76" at bounding box center [1114, 696] width 642 height 22
click at [1259, 696] on button at bounding box center [1270, 696] width 22 height 22
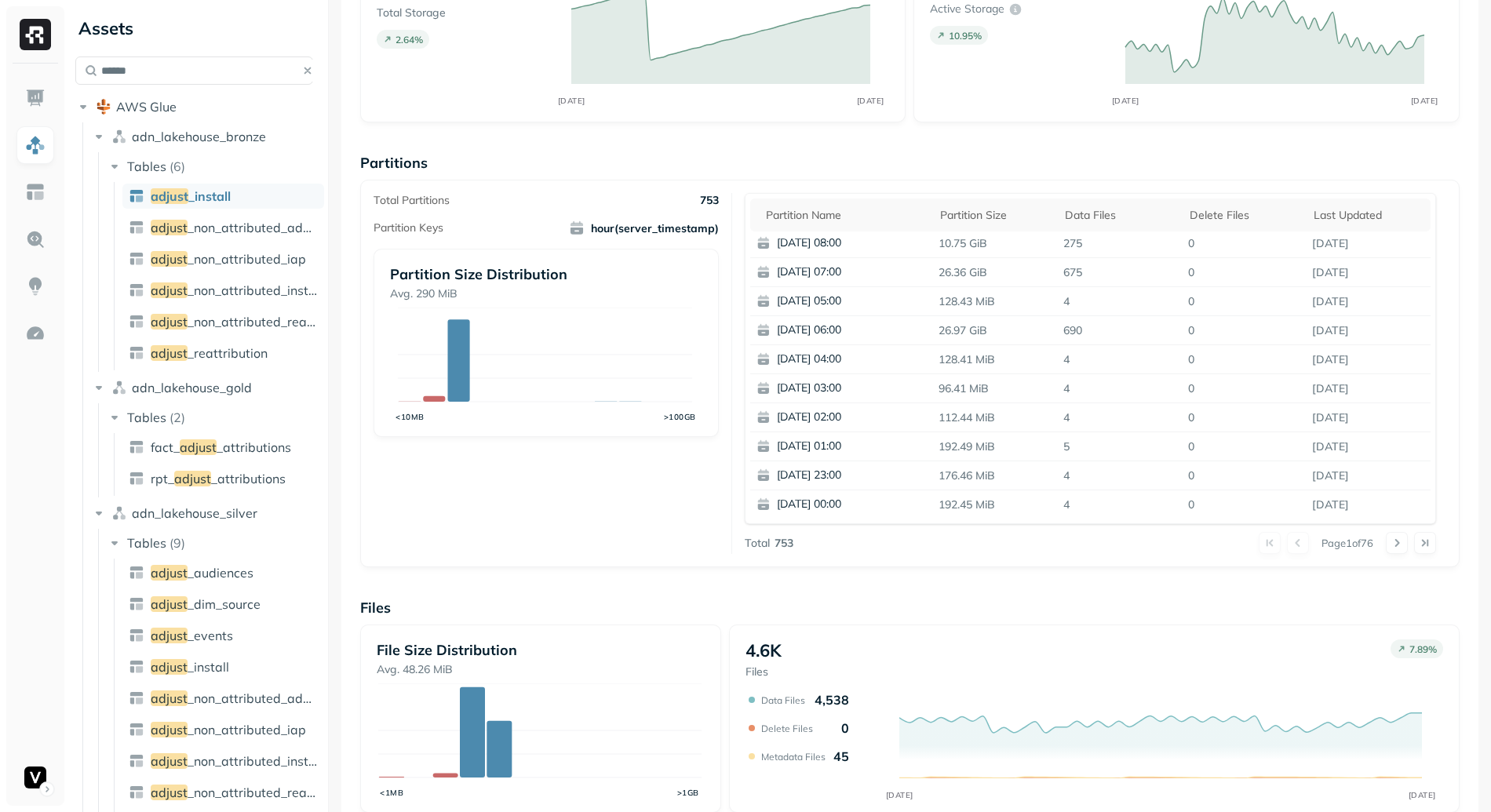
scroll to position [0, 0]
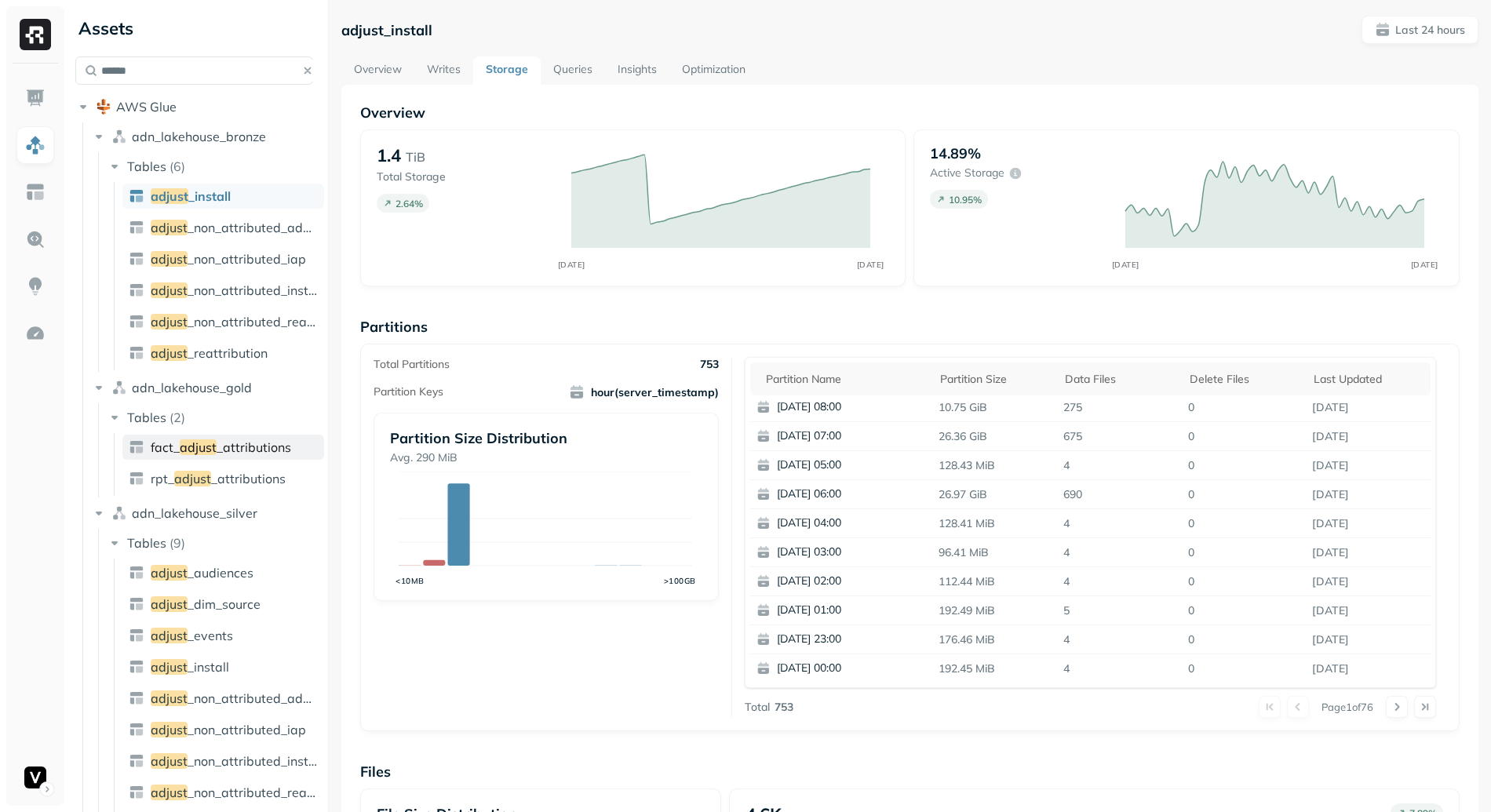
click at [250, 451] on span "_attributions" at bounding box center [253, 447] width 75 height 16
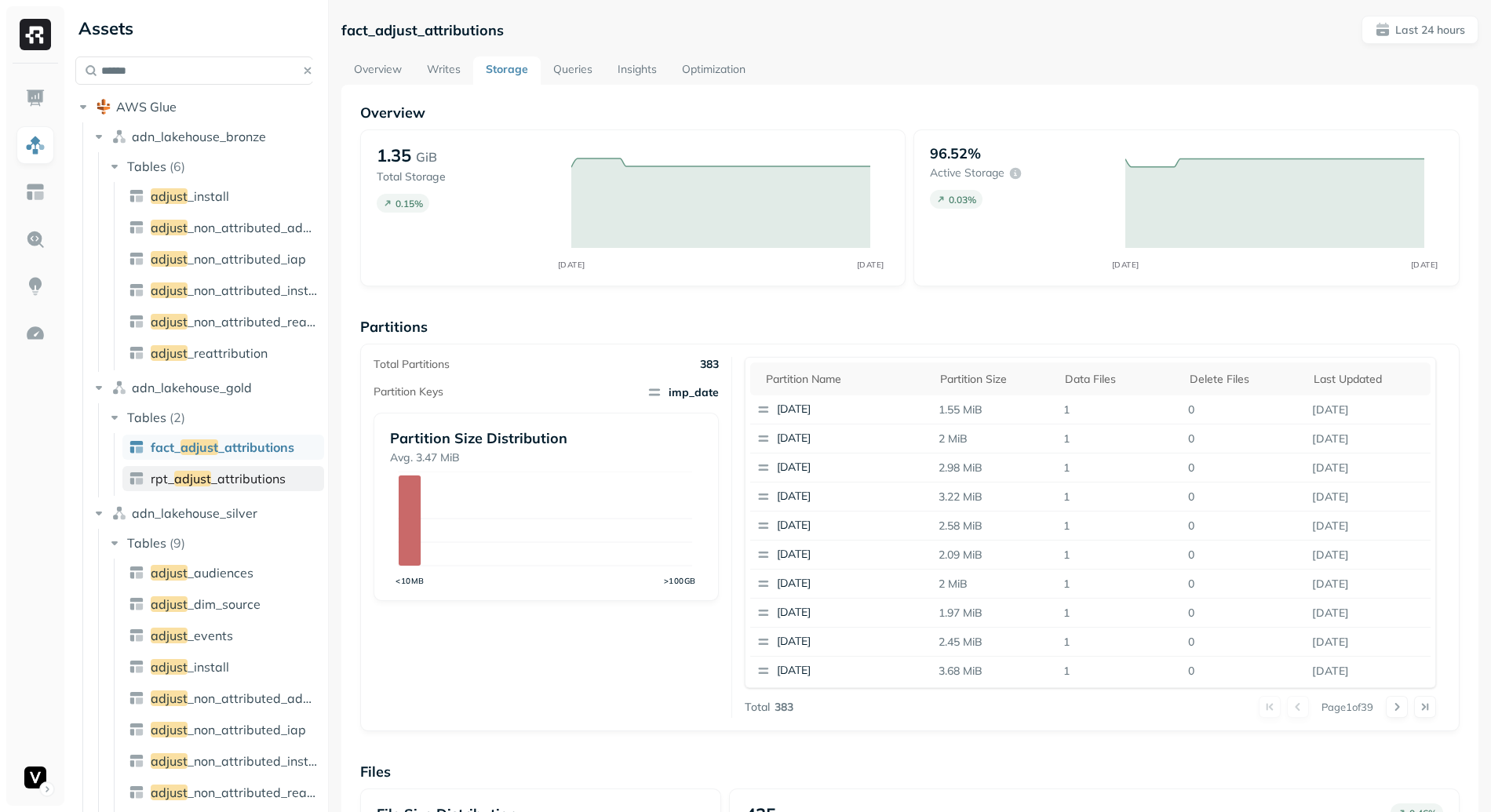
click at [224, 481] on span "_attributions" at bounding box center [248, 479] width 75 height 16
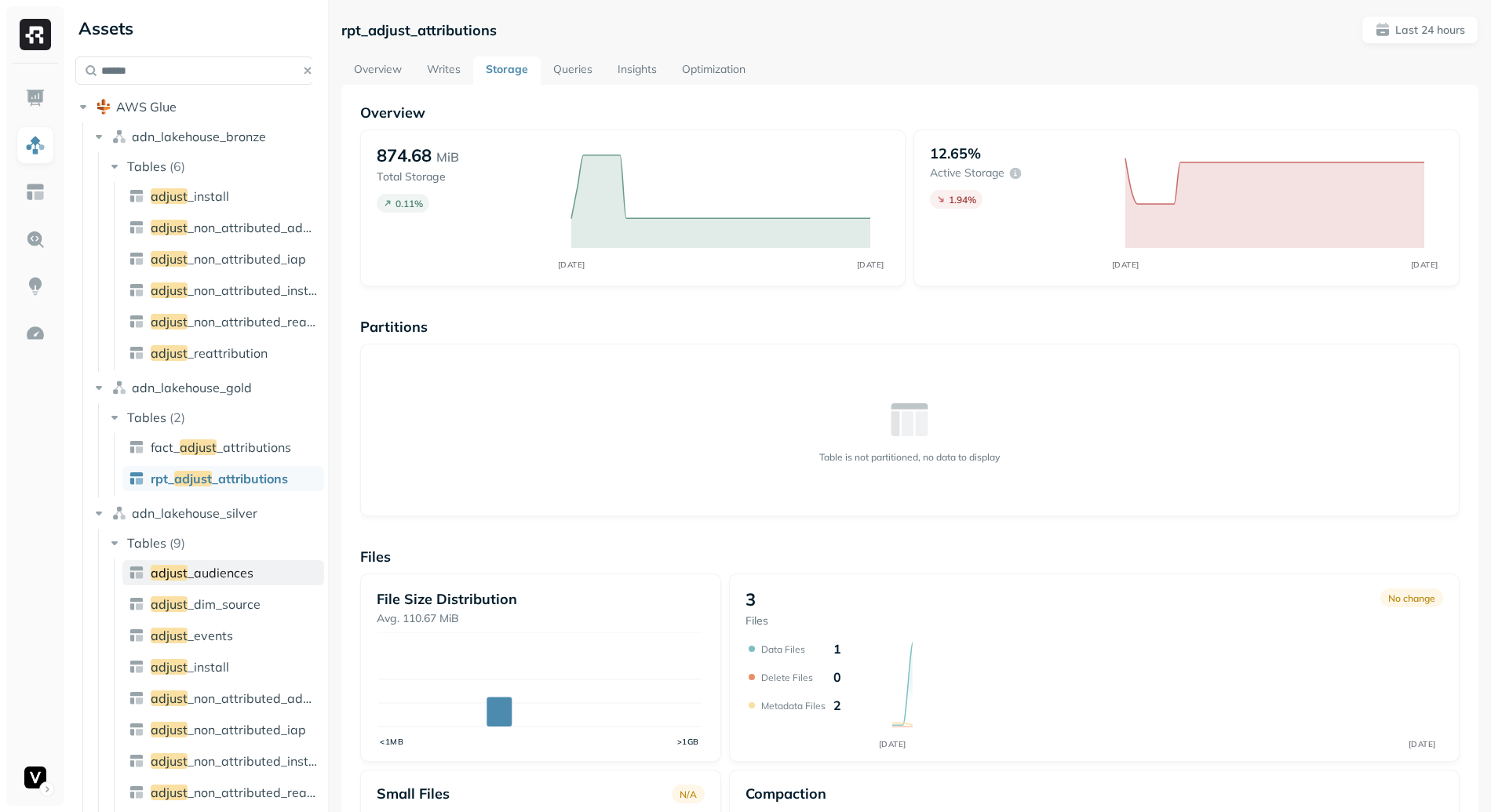
click at [267, 582] on link "adjust _audiences" at bounding box center [223, 572] width 201 height 25
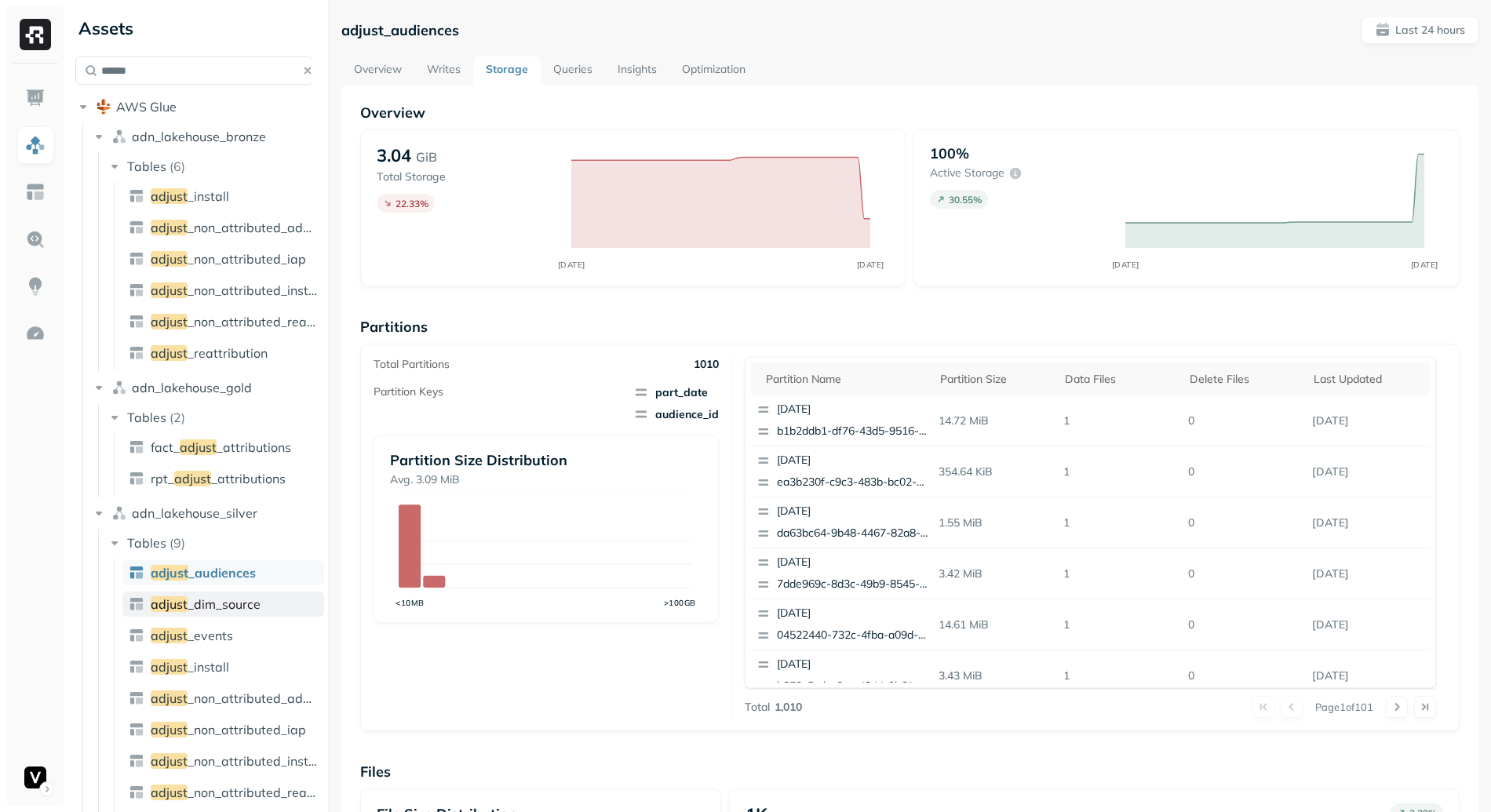
click at [251, 612] on link "adjust _dim_source" at bounding box center [223, 604] width 201 height 25
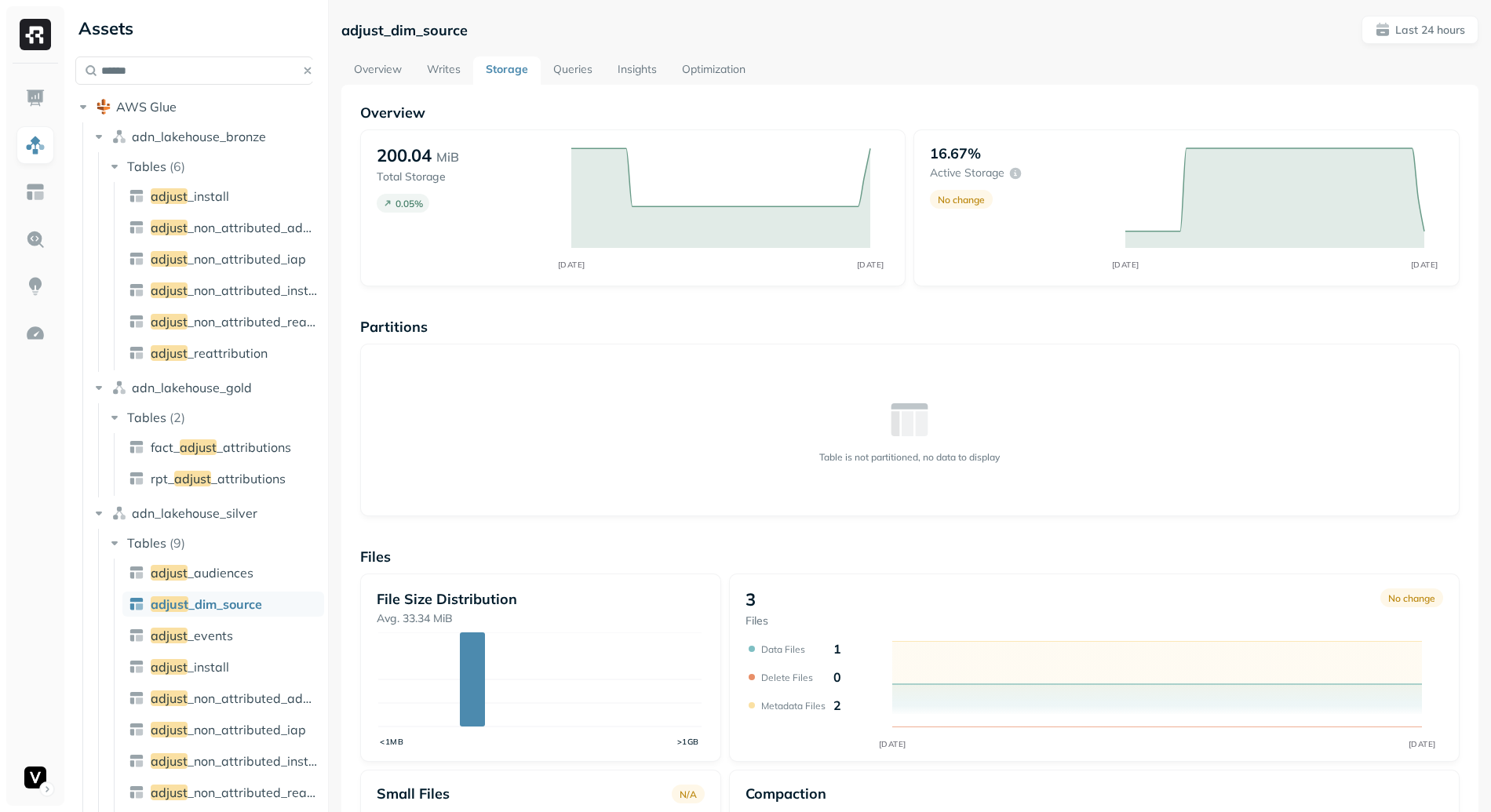
click at [13, 186] on div at bounding box center [35, 435] width 58 height 742
click at [16, 185] on div at bounding box center [35, 435] width 58 height 742
click at [56, 188] on div at bounding box center [35, 435] width 58 height 742
click at [36, 193] on img at bounding box center [35, 192] width 20 height 20
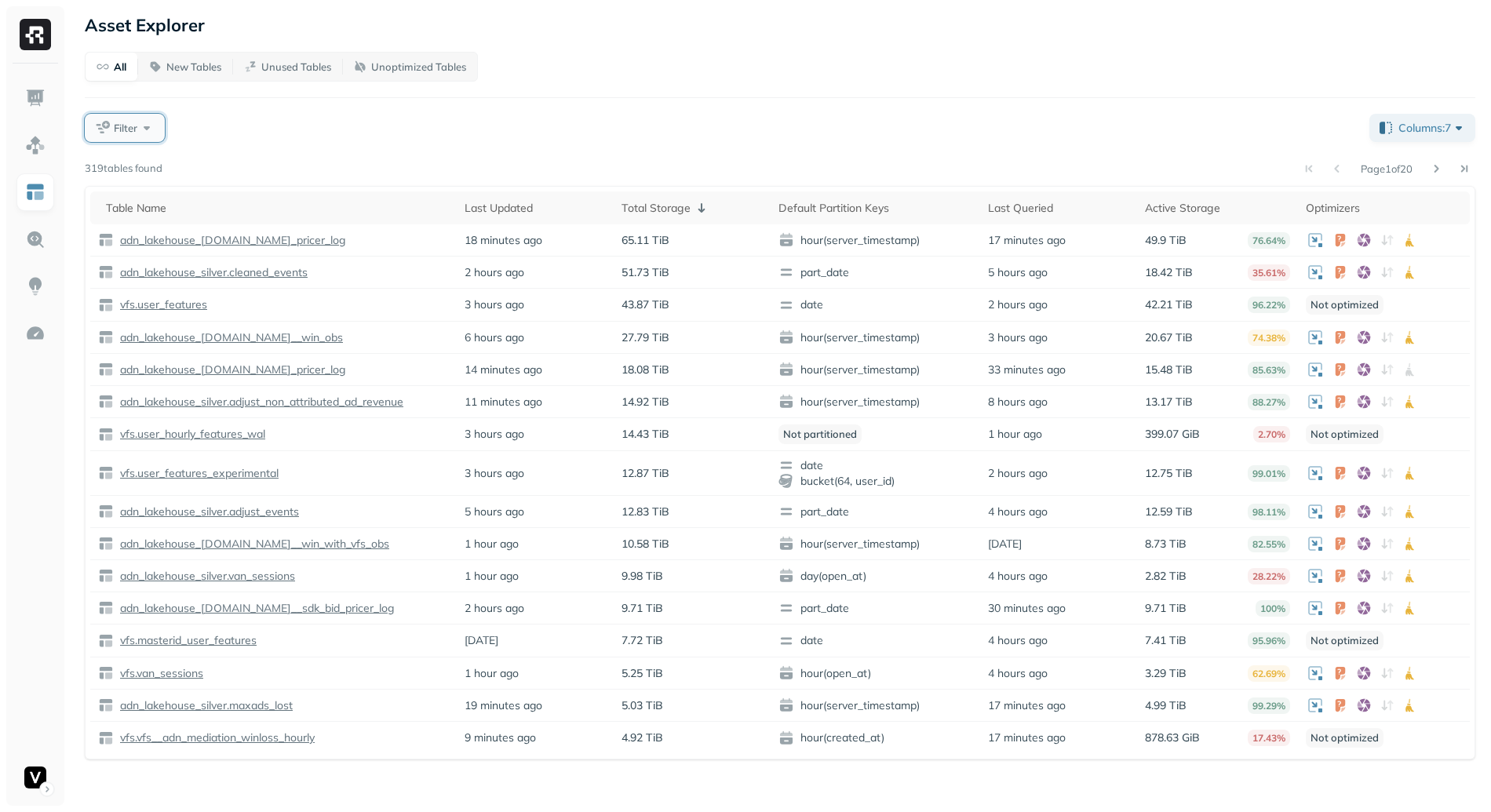
click at [141, 133] on button "Filter" at bounding box center [125, 128] width 80 height 28
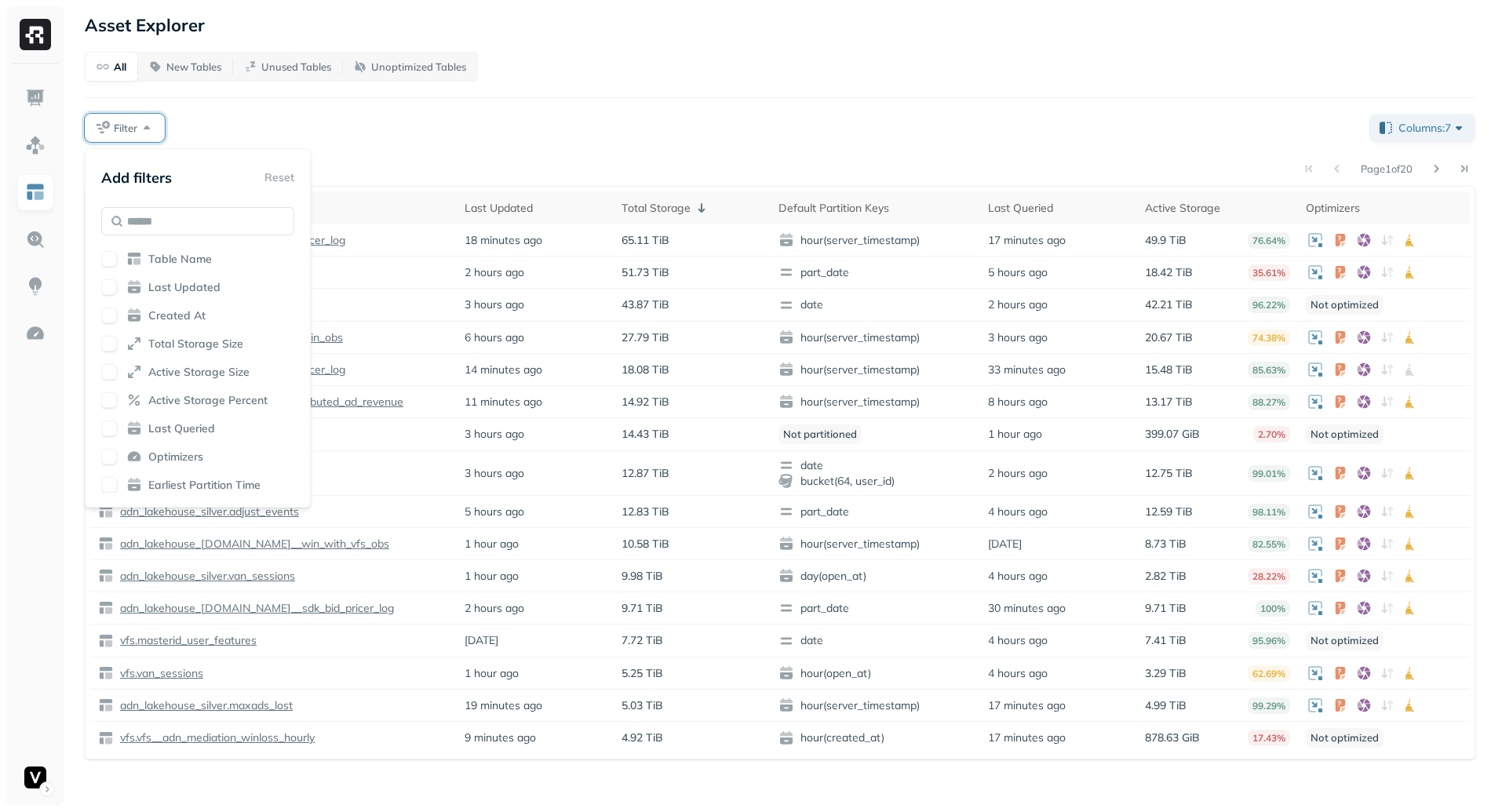
click at [396, 144] on div "All New Tables Unused Tables Unoptimized Tables Filter Columns: 7 Page 1 of 20 …" at bounding box center [780, 406] width 1390 height 707
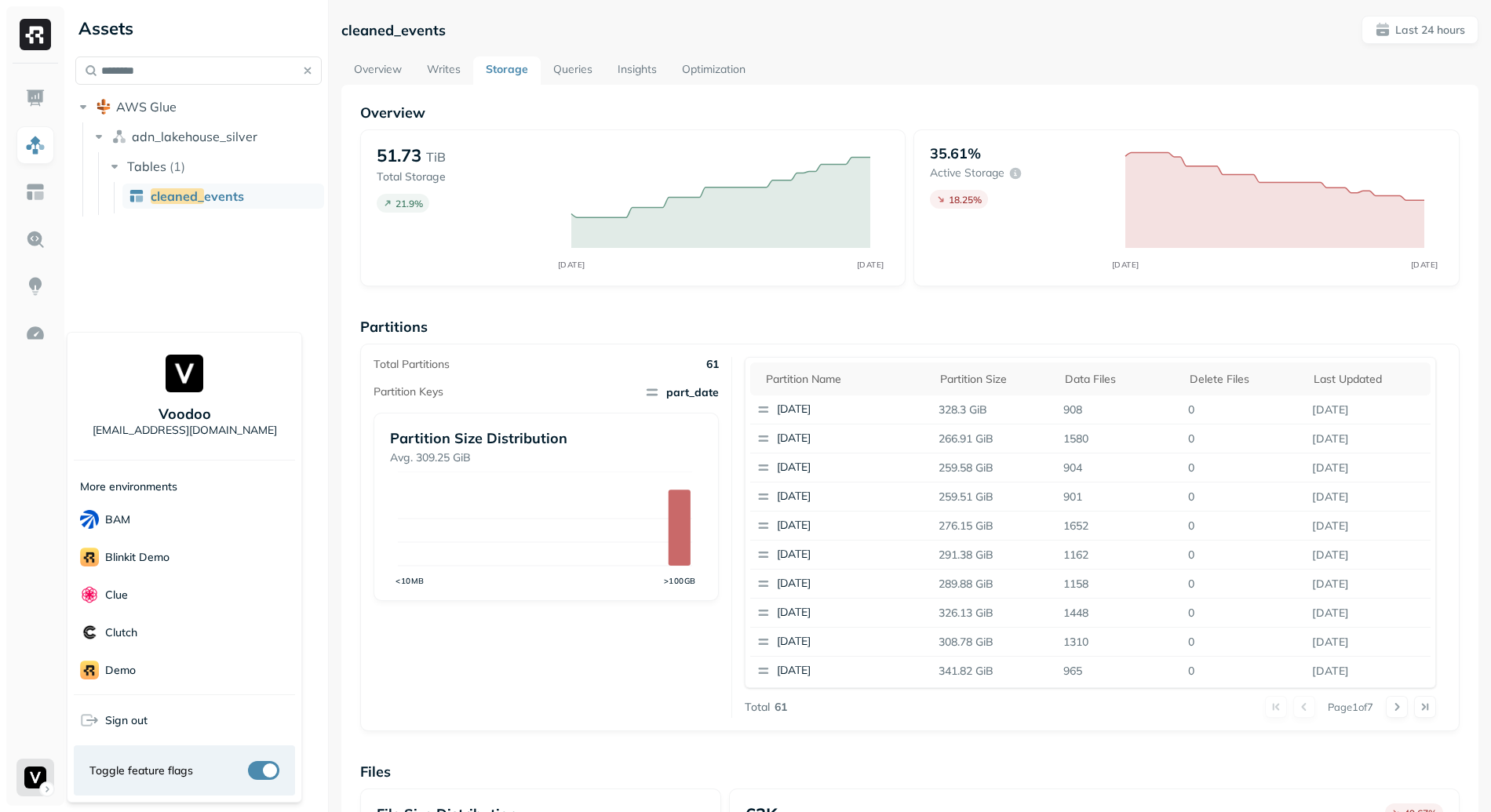
scroll to position [23, 0]
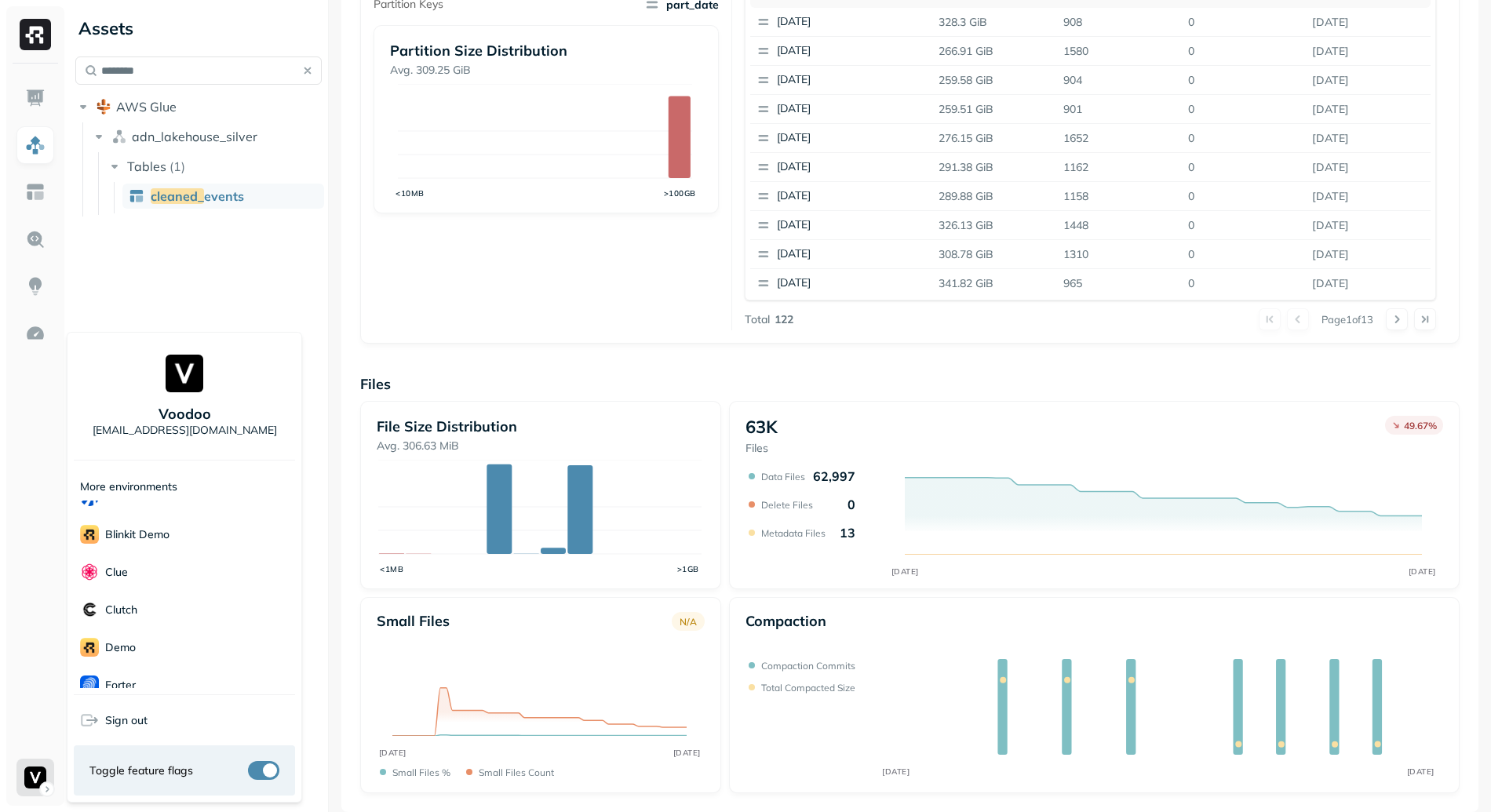
click at [1413, 525] on html "Assets ******** AWS Glue adn_lakehouse_silver Tables ( 1 ) cleaned_ events clea…" at bounding box center [746, 406] width 1491 height 812
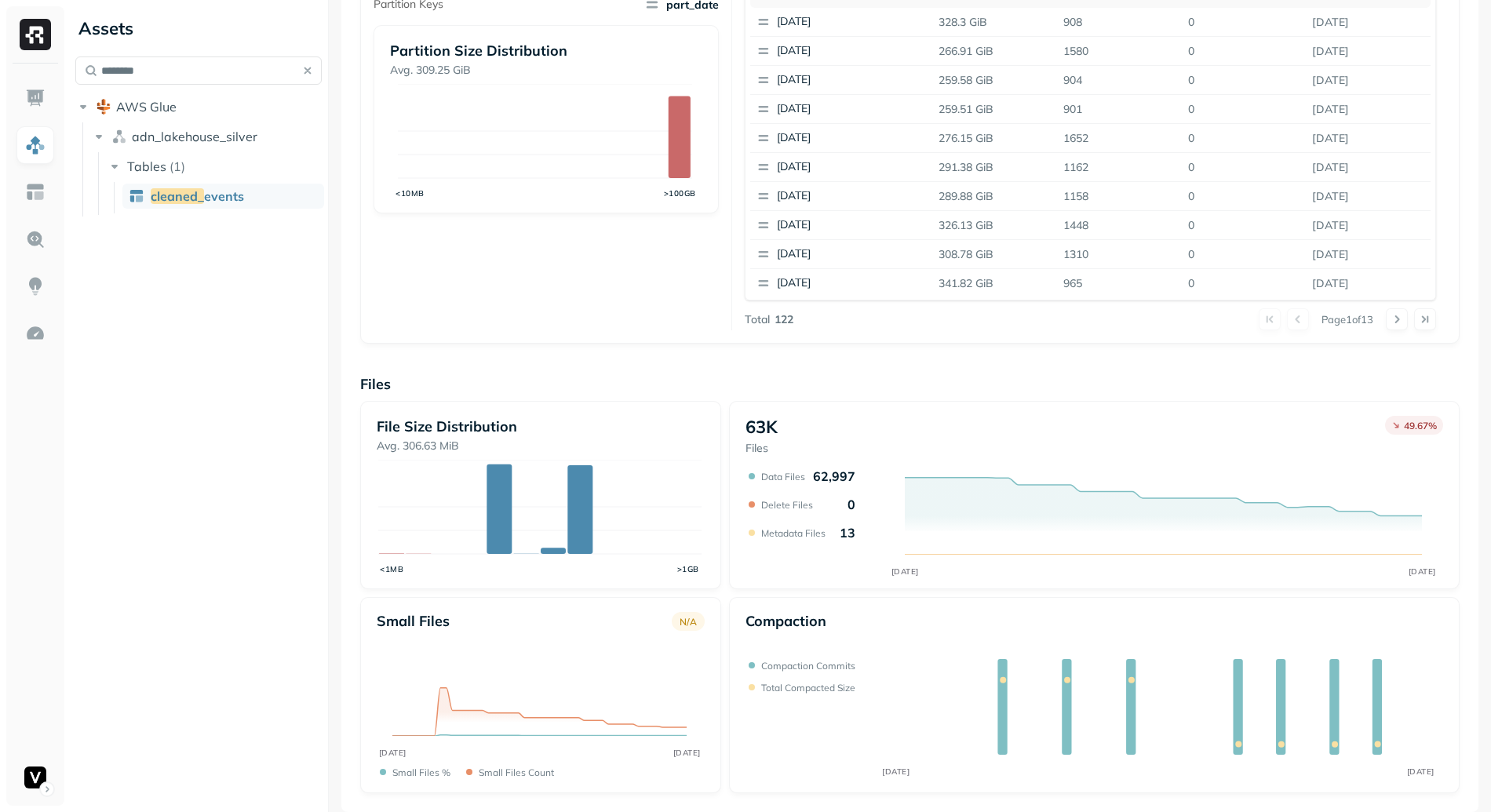
scroll to position [162, 0]
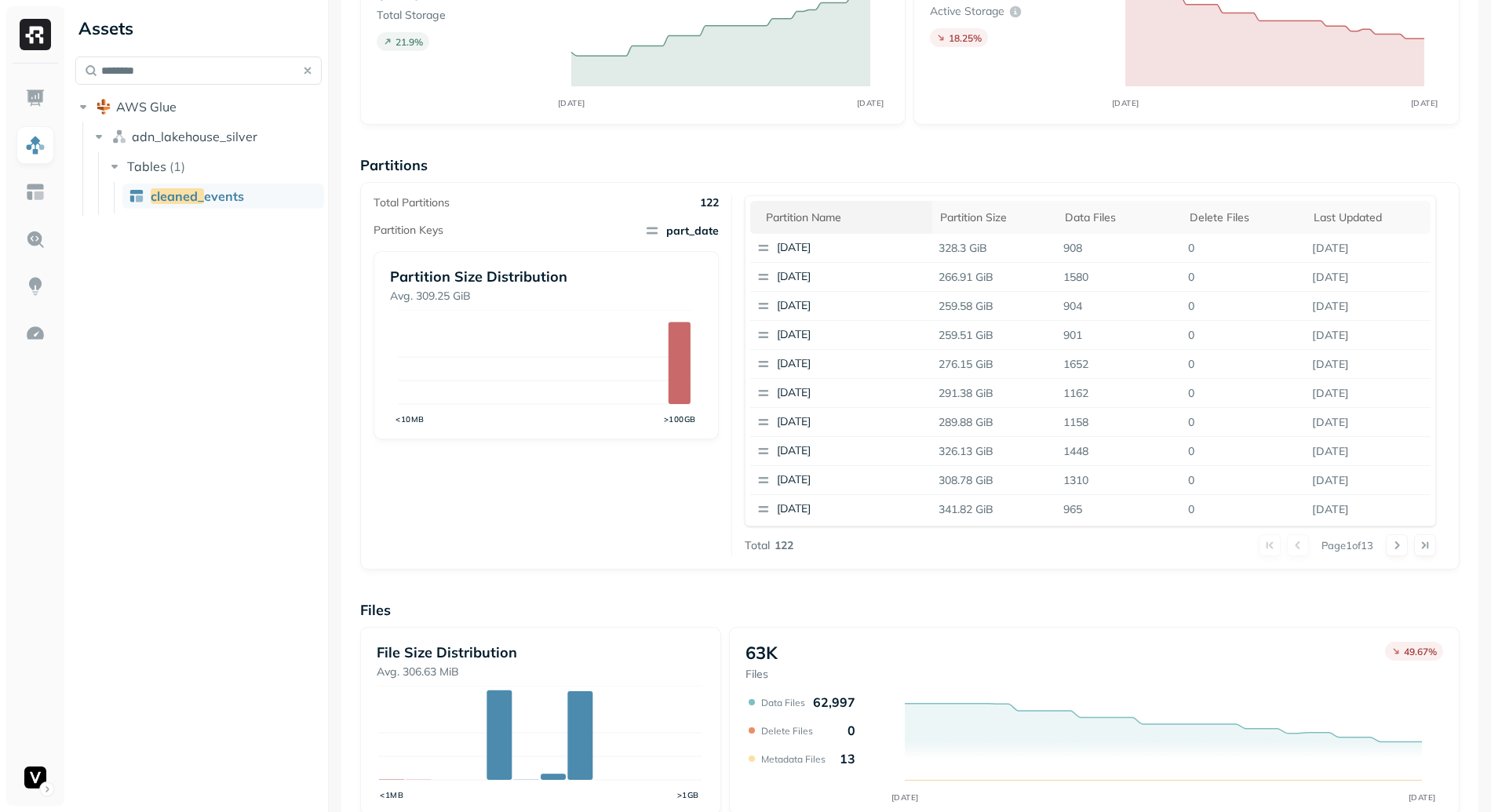
click at [851, 215] on div "Partition name" at bounding box center [845, 217] width 160 height 15
drag, startPoint x: 925, startPoint y: 249, endPoint x: 1052, endPoint y: 296, distance: 135.4
click at [1051, 296] on tbody "[DATE] 261.77 GiB 1000 0 [DATE] [DATE] 261.77 GiB 1000 0 [DATE] [DATE] 261.7 Gi…" at bounding box center [1090, 378] width 680 height 289
